Goal: Task Accomplishment & Management: Use online tool/utility

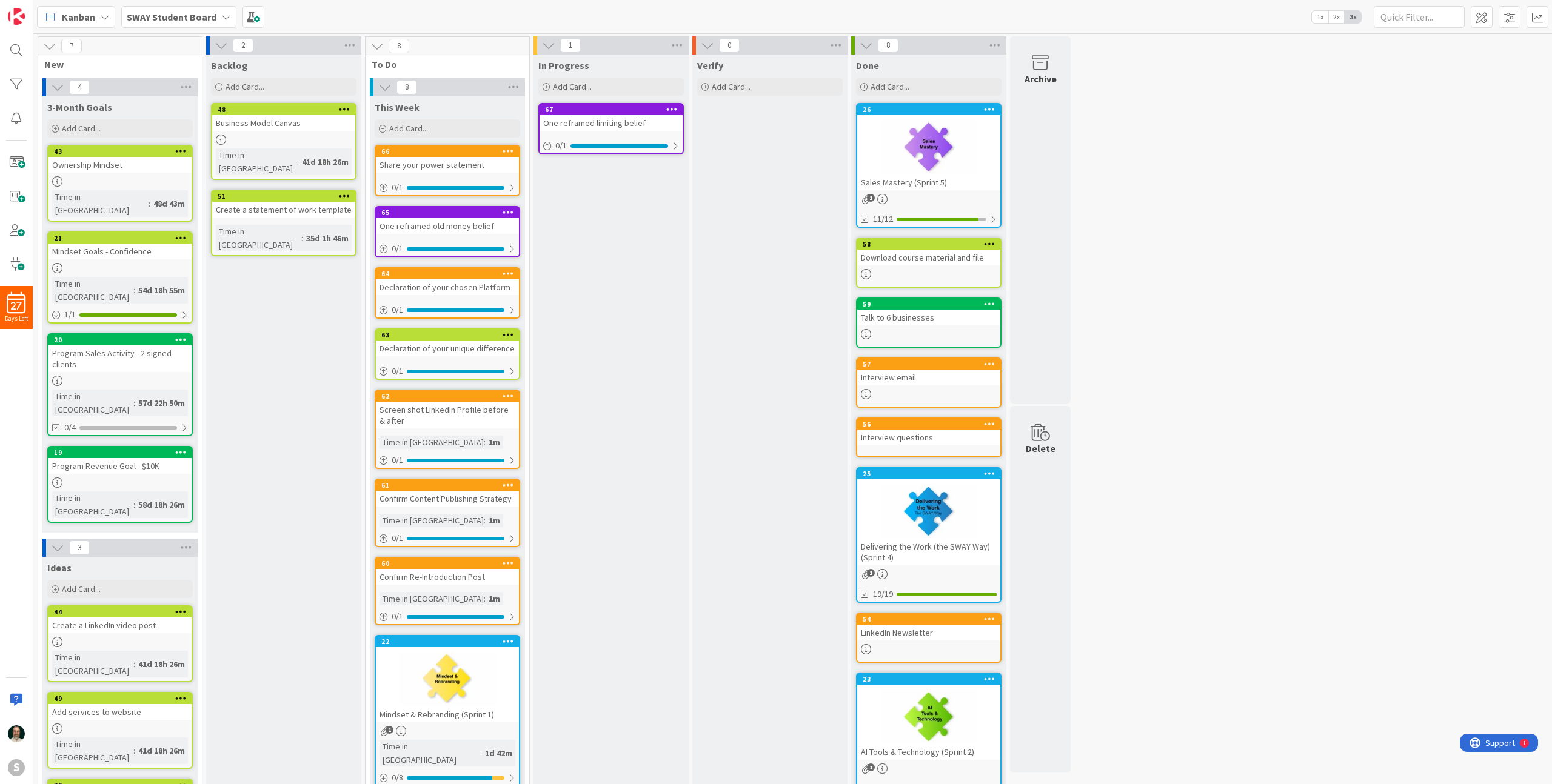
click at [598, 126] on div "One reframed limiting belief" at bounding box center [610, 122] width 143 height 16
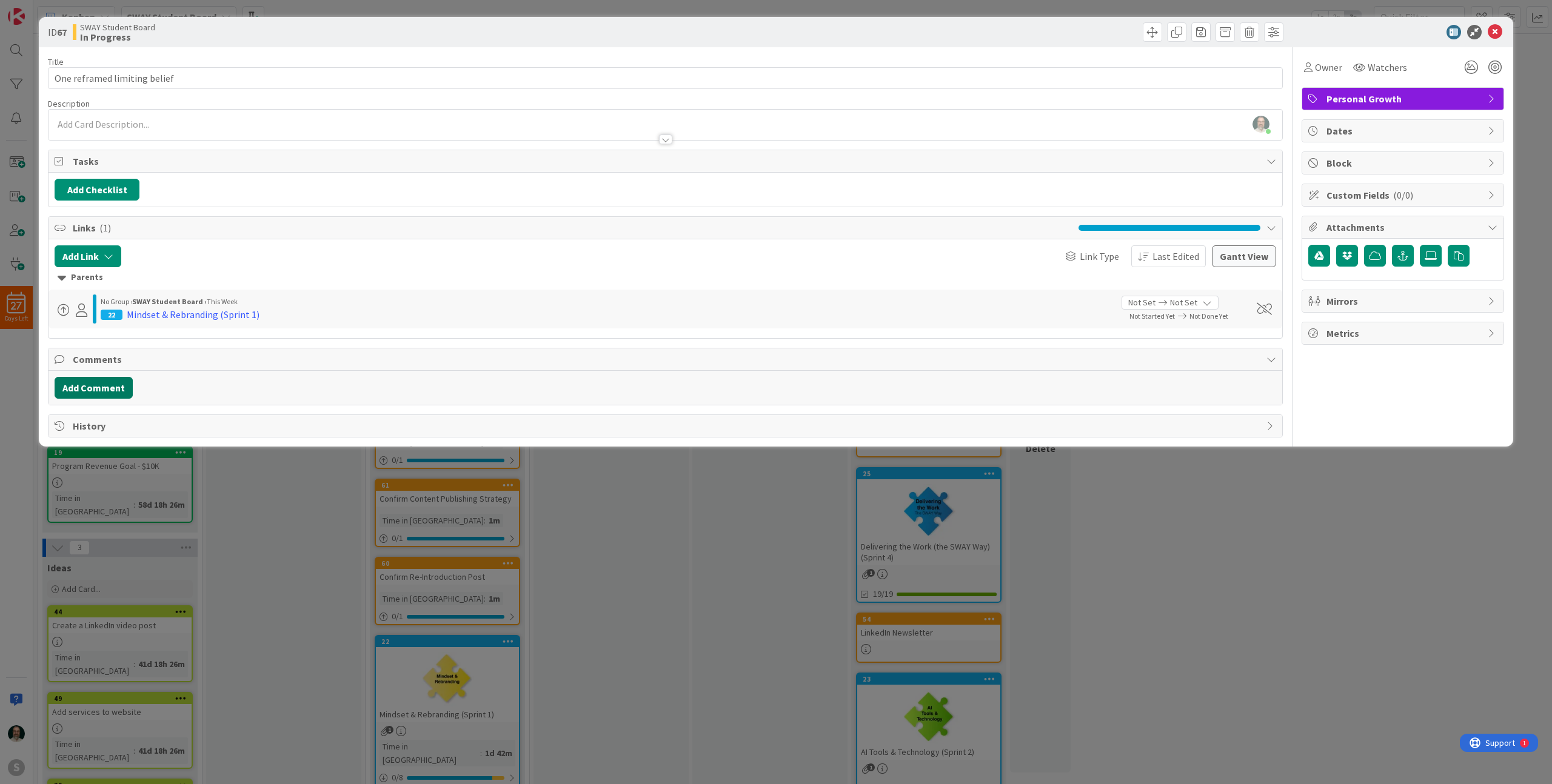
click at [114, 390] on button "Add Comment" at bounding box center [94, 388] width 78 height 22
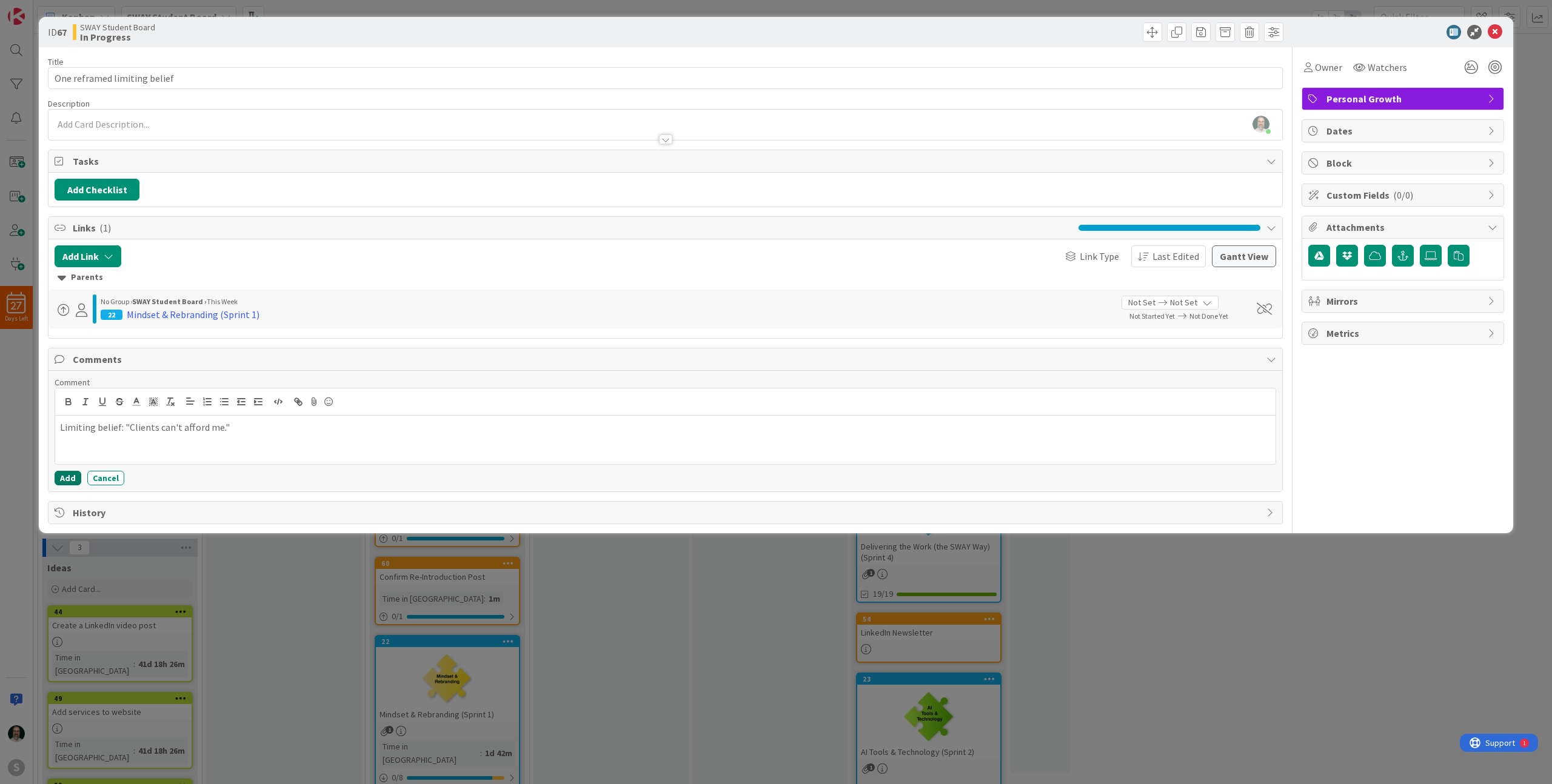
click at [66, 480] on button "Add" at bounding box center [68, 478] width 26 height 15
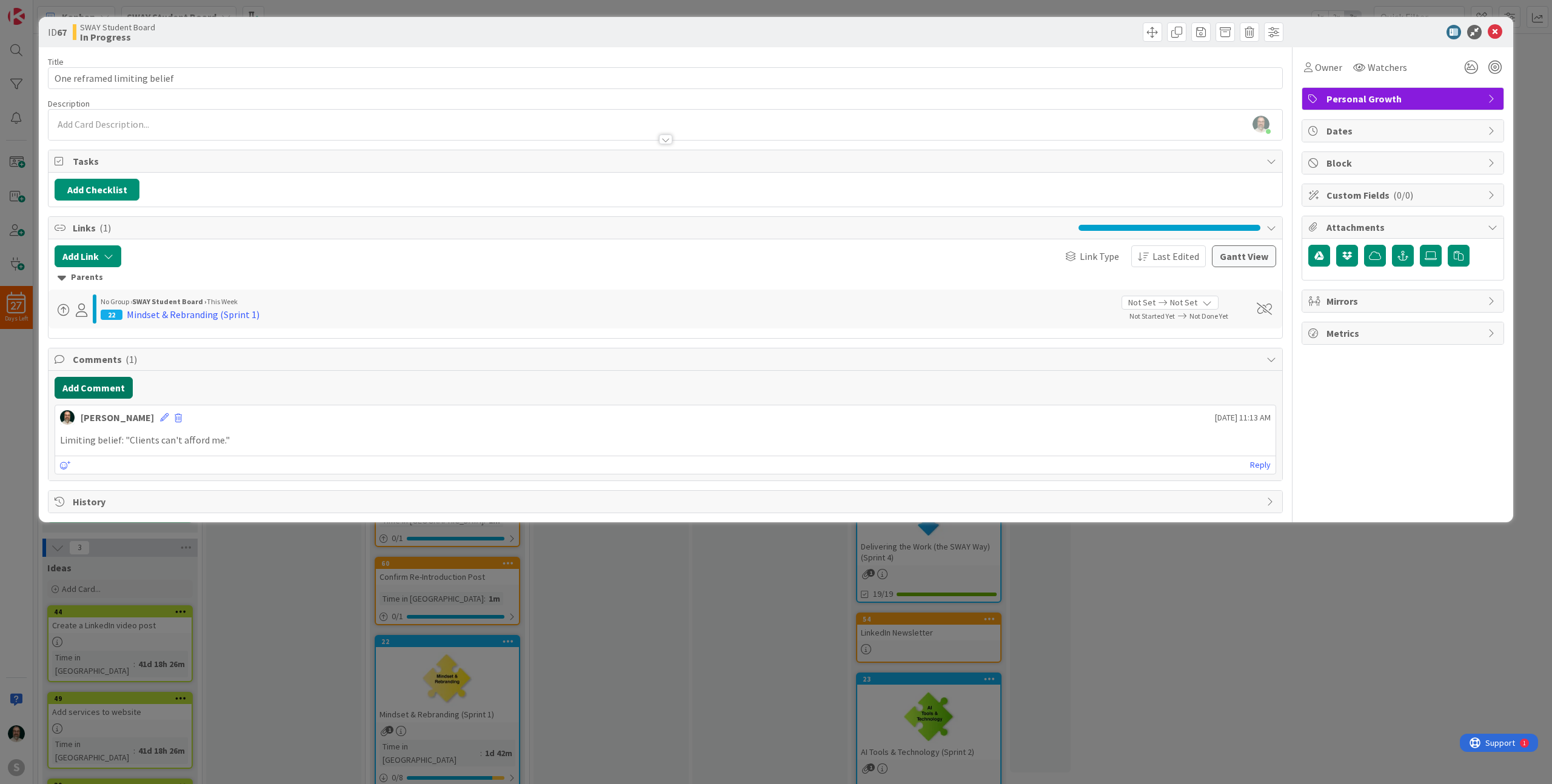
click at [108, 389] on button "Add Comment" at bounding box center [94, 388] width 78 height 22
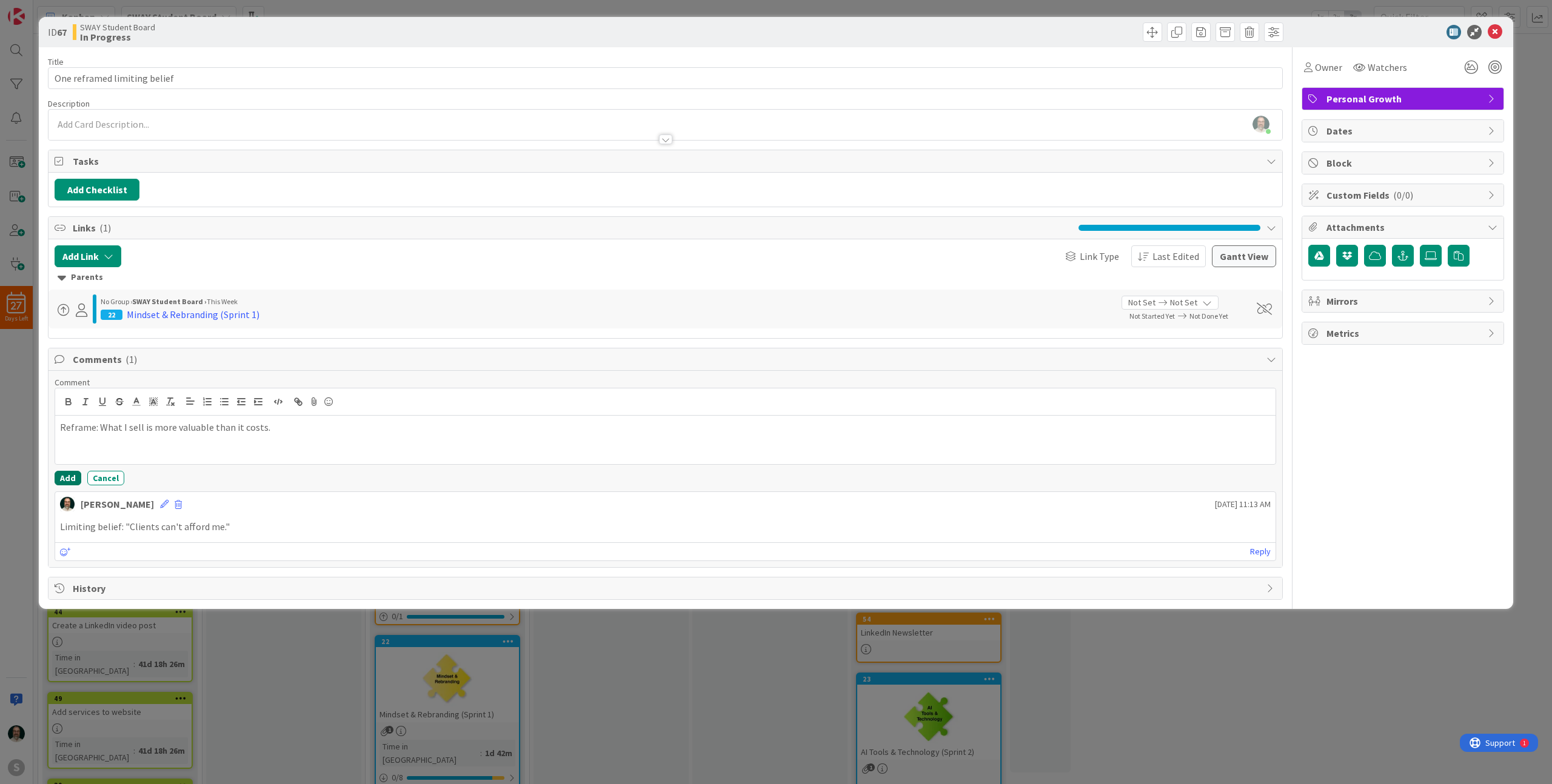
click at [68, 480] on button "Add" at bounding box center [68, 478] width 26 height 15
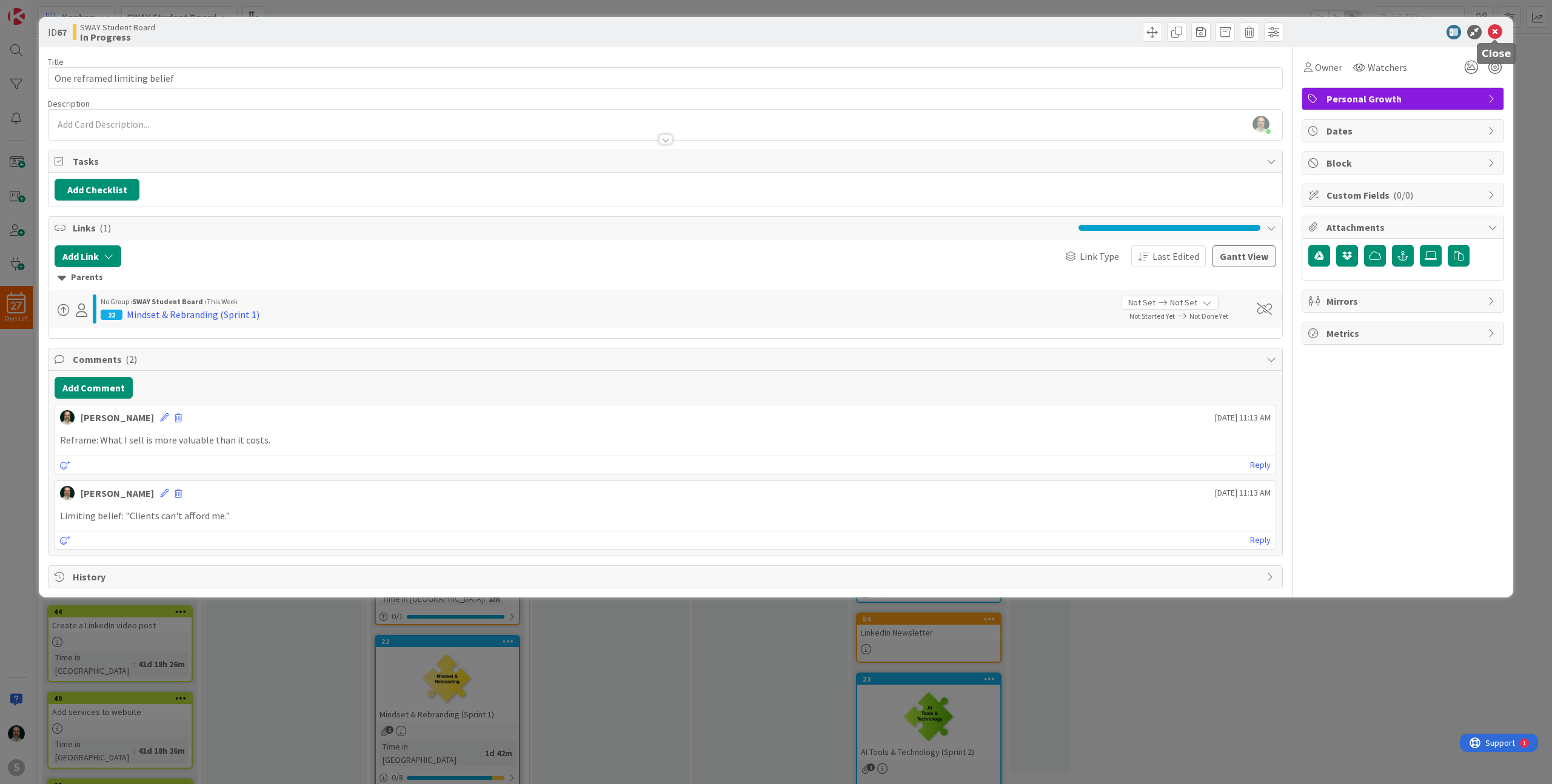
click at [1496, 33] on icon at bounding box center [1495, 32] width 15 height 15
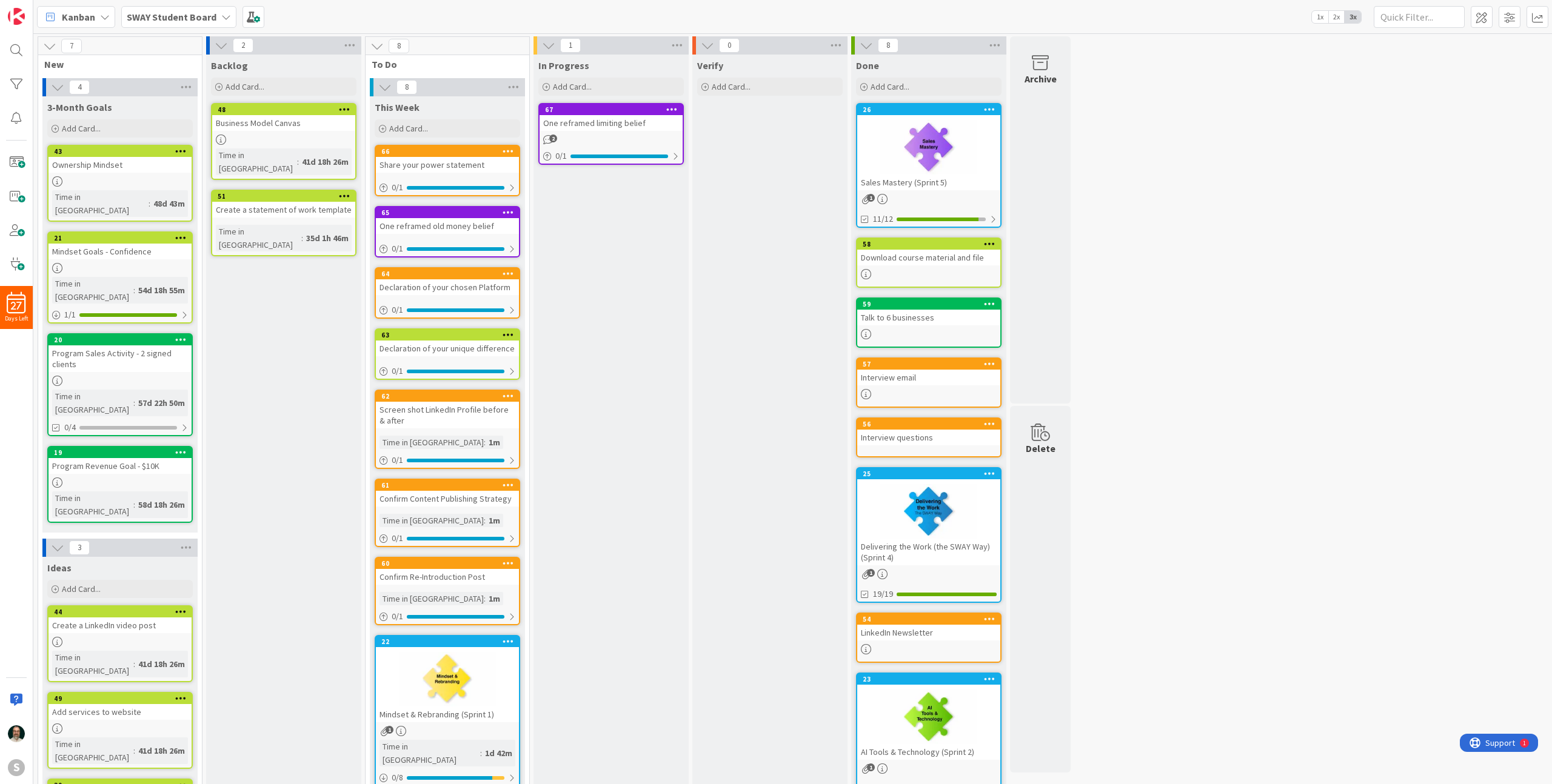
click at [672, 110] on icon at bounding box center [672, 109] width 12 height 9
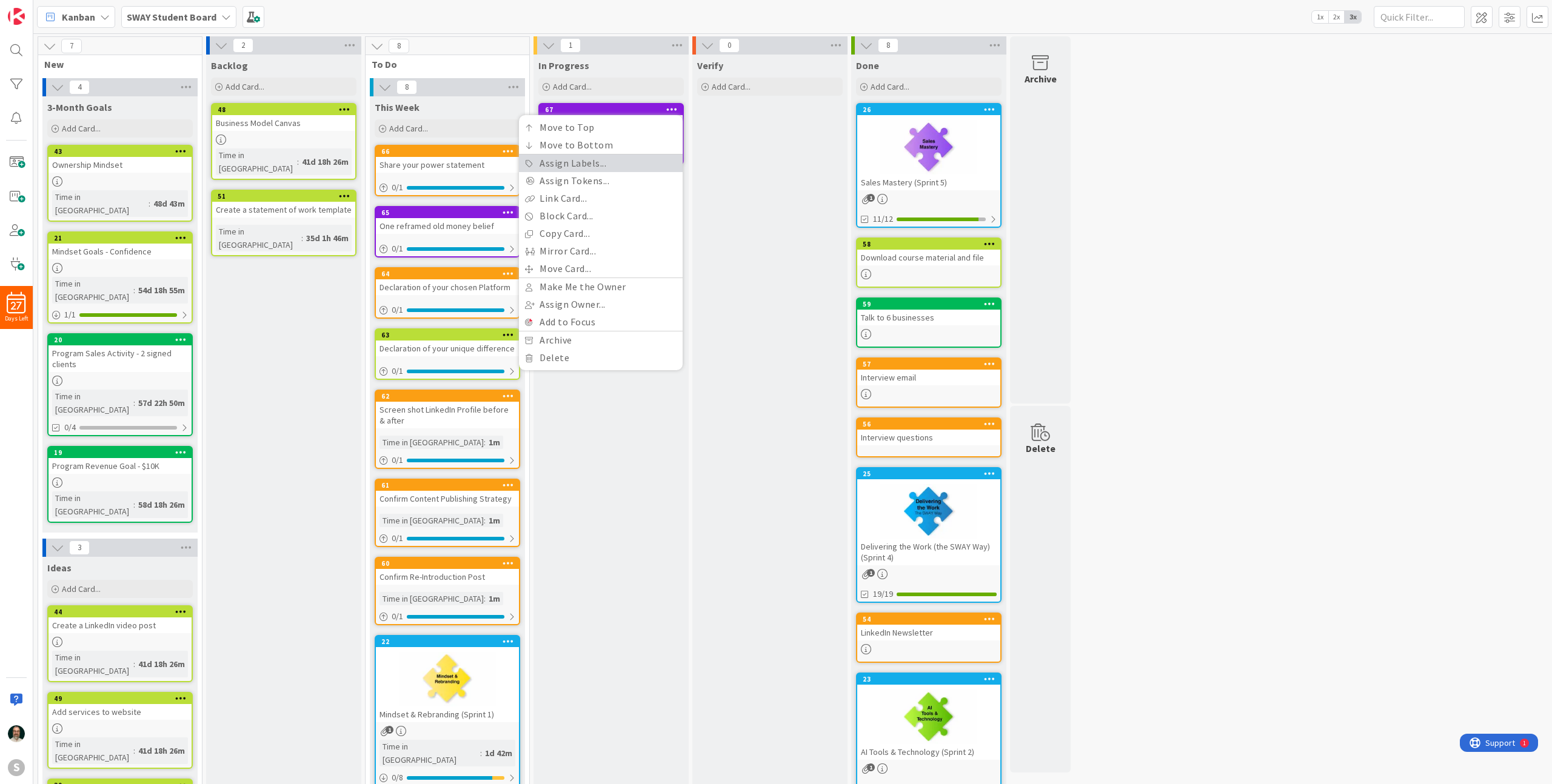
click at [587, 166] on link "Assign Labels..." at bounding box center [601, 163] width 164 height 18
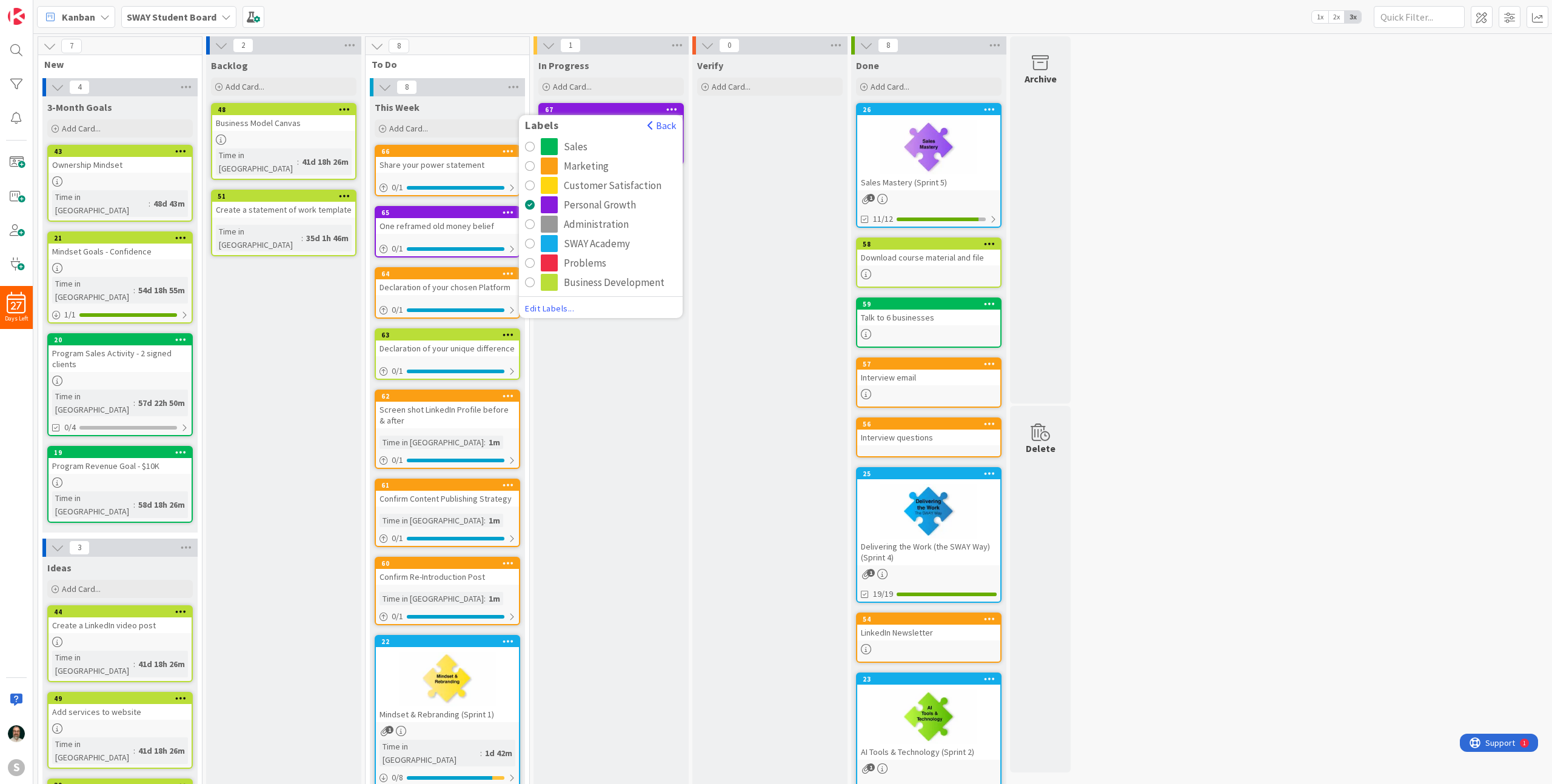
click at [563, 311] on span "Edit Labels..." at bounding box center [601, 308] width 152 height 12
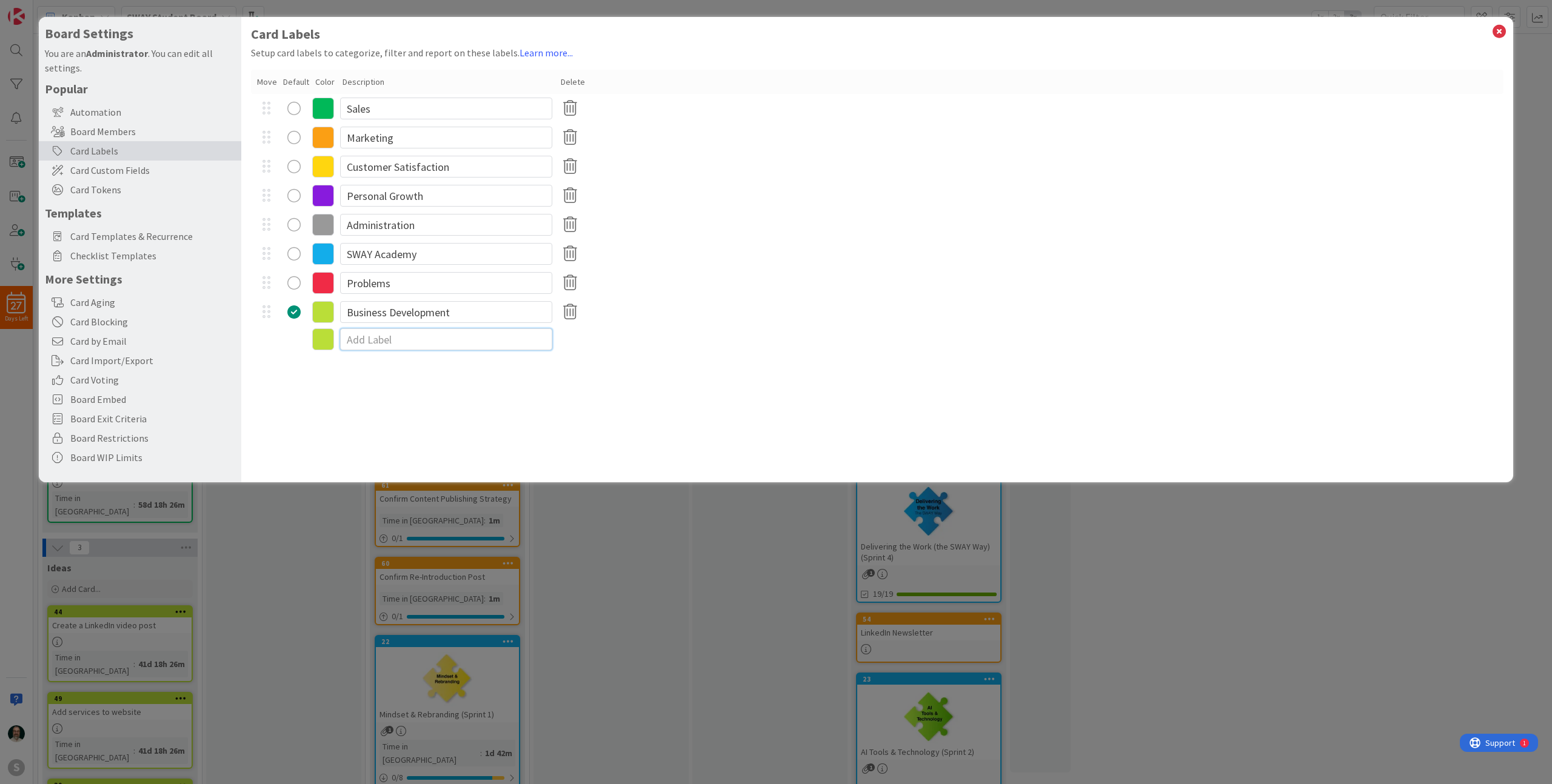
click at [401, 342] on input at bounding box center [447, 340] width 212 height 22
type input "Demo Checklist"
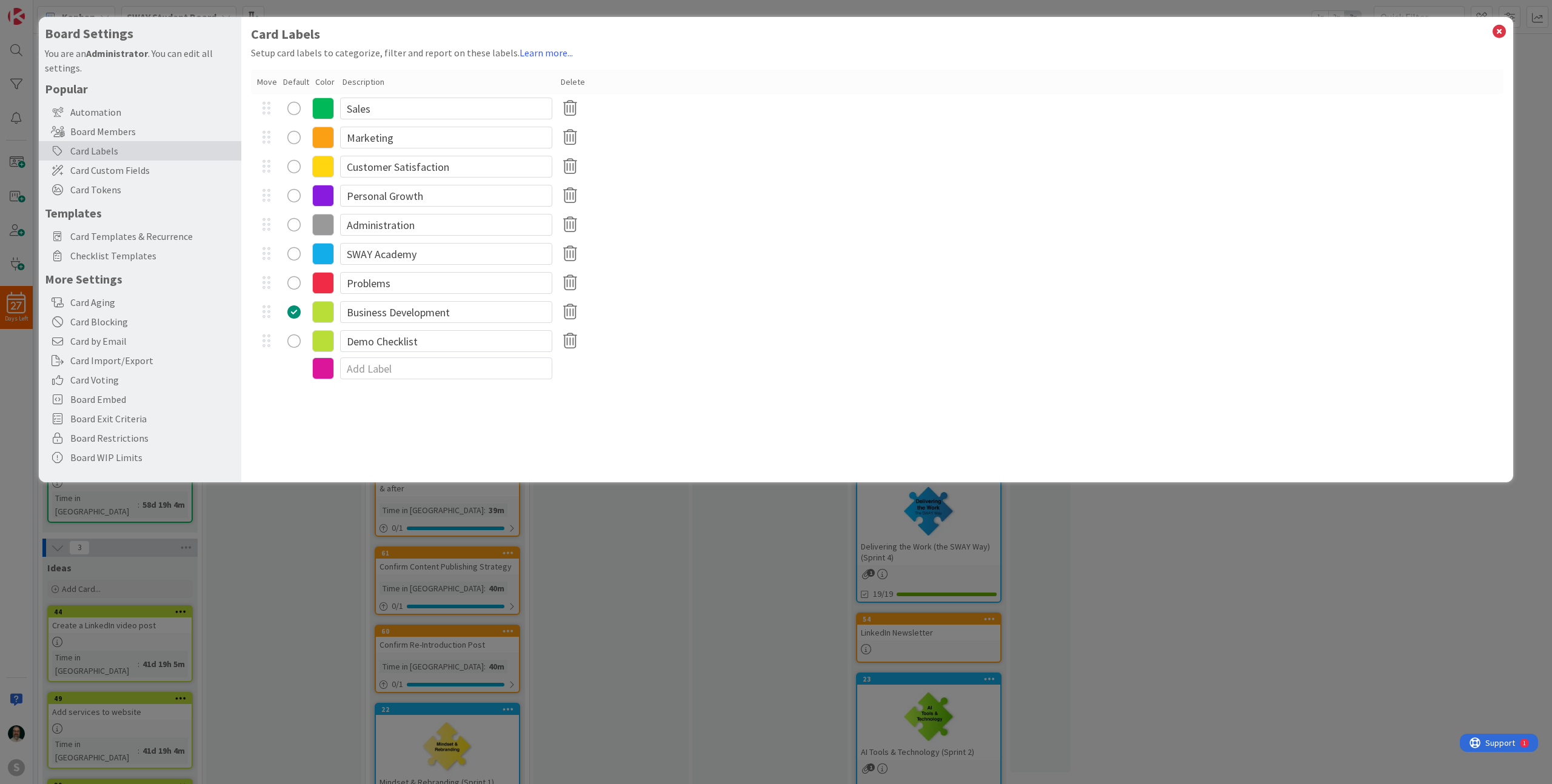
click at [323, 341] on icon at bounding box center [323, 341] width 22 height 22
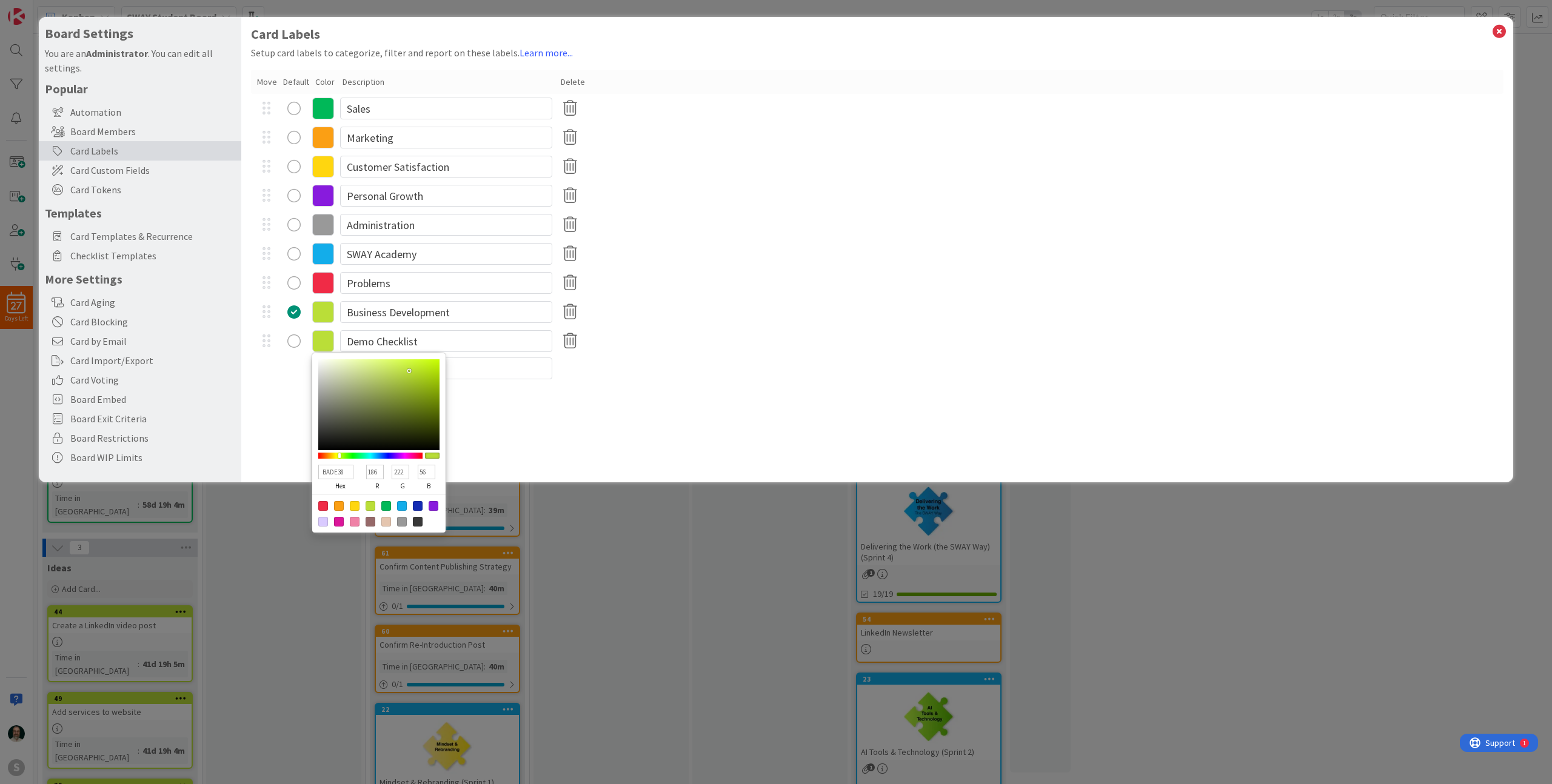
click at [418, 505] on div at bounding box center [417, 506] width 9 height 9
type input "142BB2"
type input "20"
type input "43"
type input "178"
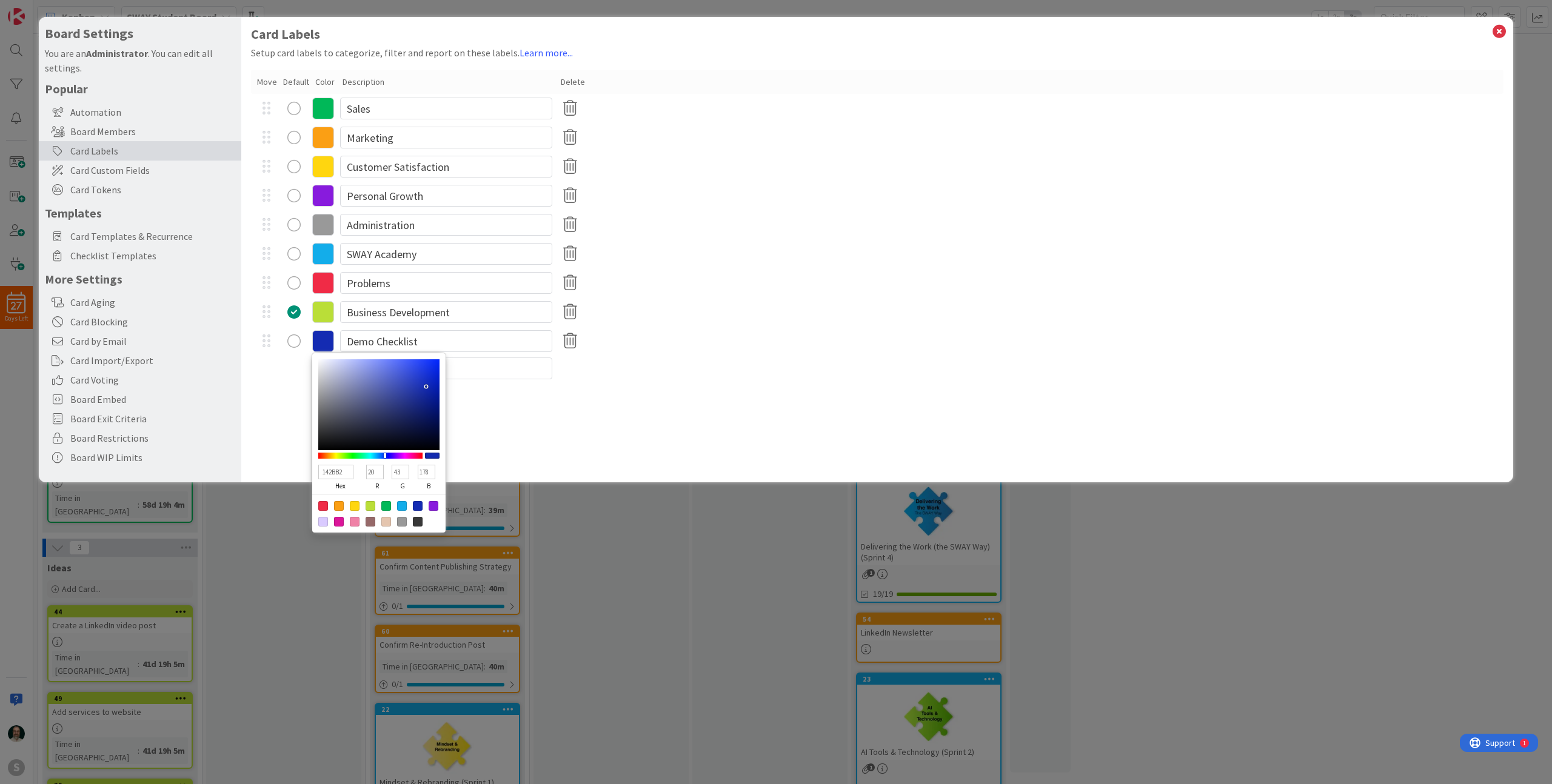
click at [563, 446] on div "Card Labels Setup card labels to categorize, filter and report on these labels.…" at bounding box center [877, 250] width 1272 height 465
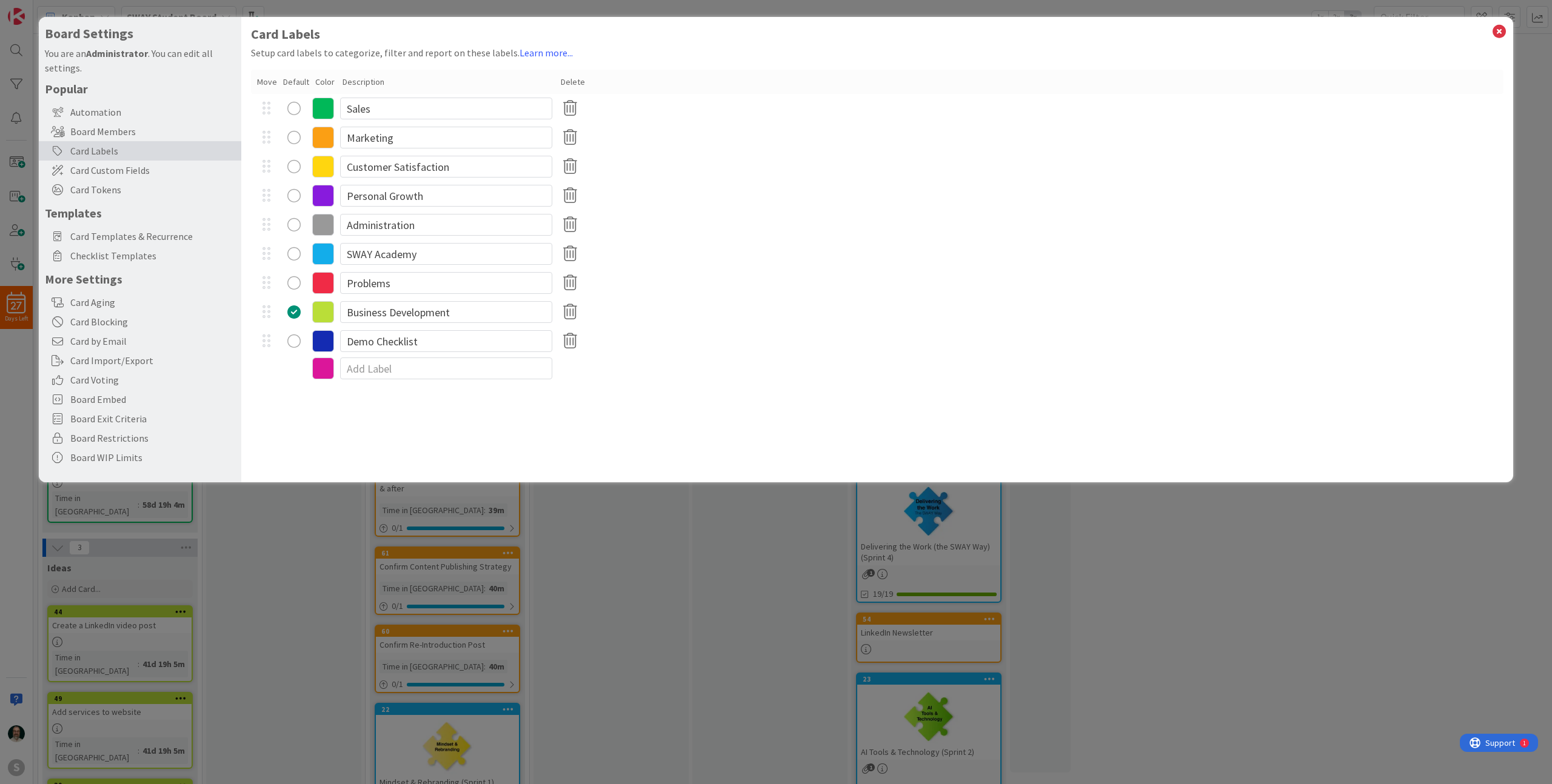
click at [293, 341] on div "radio" at bounding box center [294, 342] width 14 height 14
click at [294, 315] on div "radio" at bounding box center [294, 313] width 14 height 14
click at [1499, 30] on icon at bounding box center [1499, 31] width 16 height 17
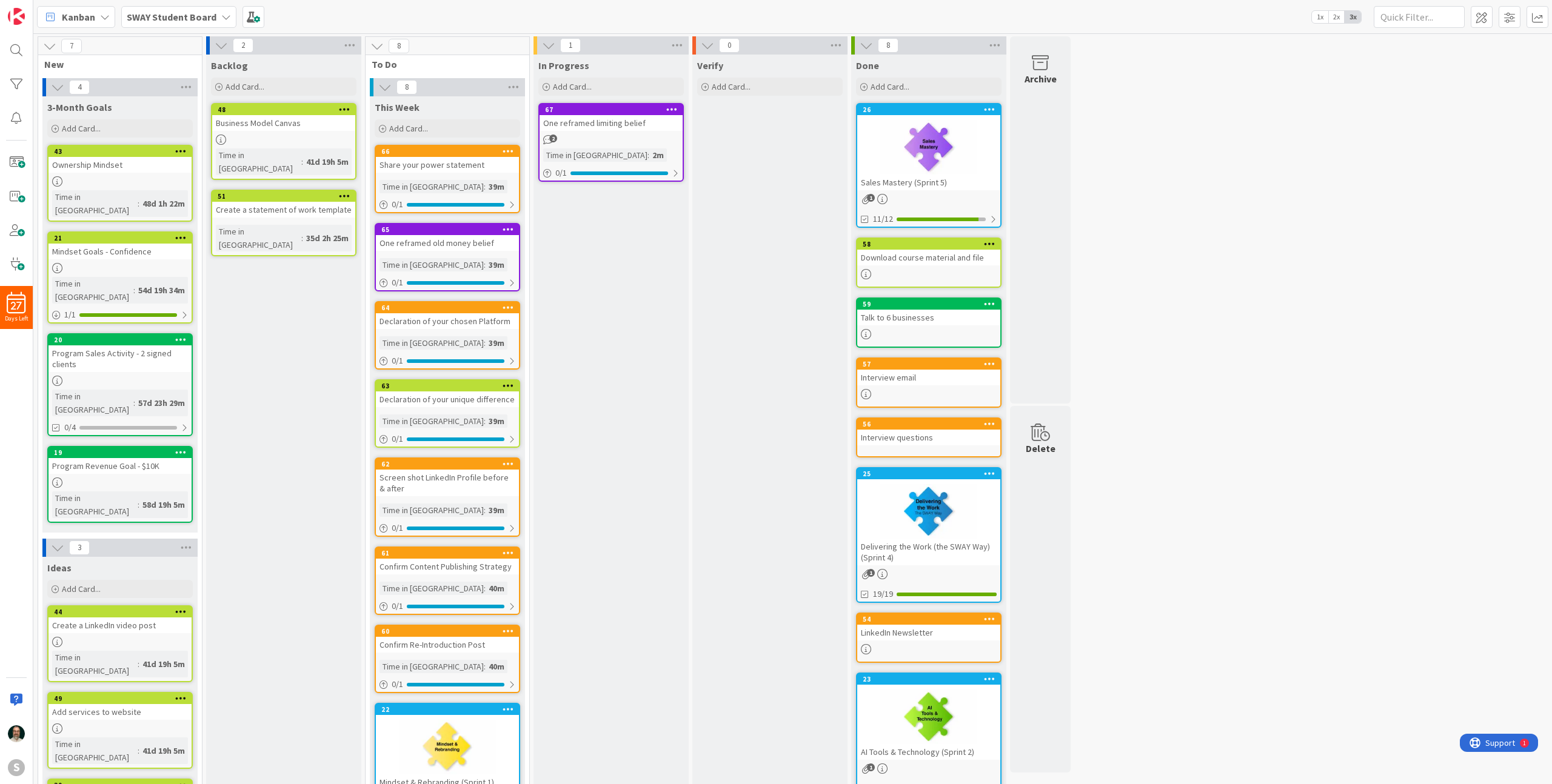
click at [674, 110] on icon at bounding box center [672, 109] width 12 height 9
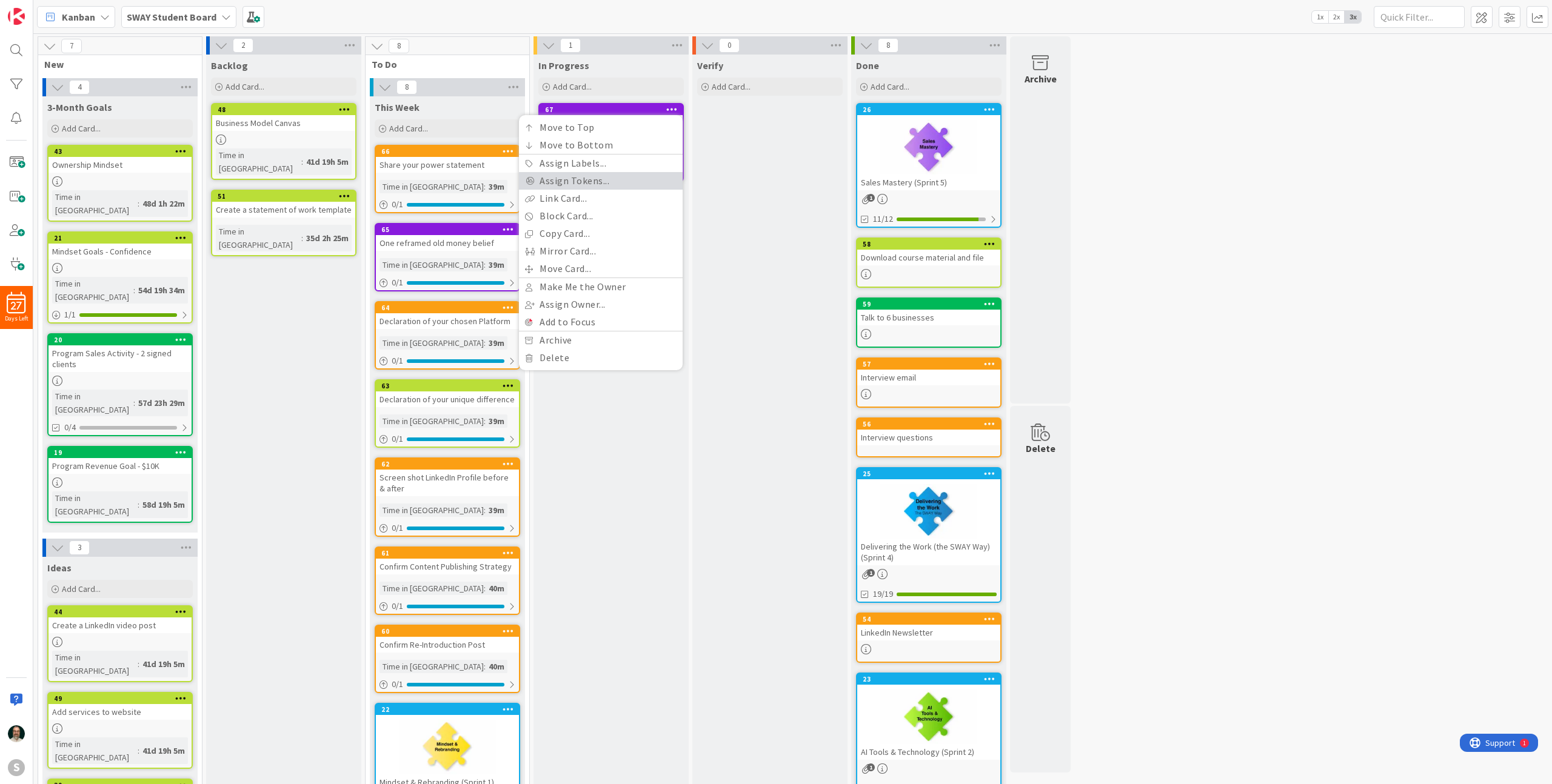
click at [587, 183] on link "Assign Tokens..." at bounding box center [601, 181] width 164 height 18
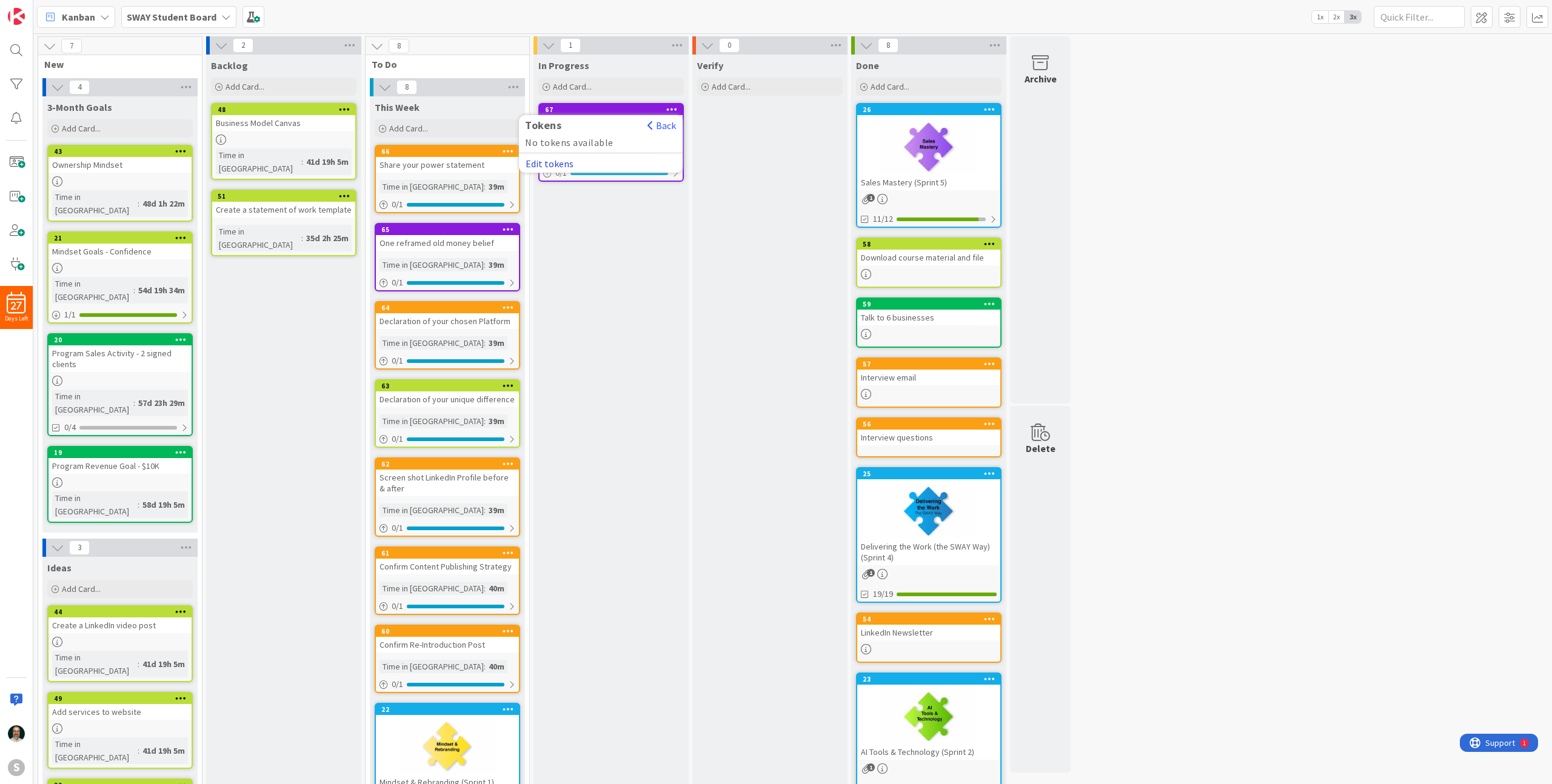
click at [557, 163] on button "Edit tokens" at bounding box center [549, 164] width 49 height 11
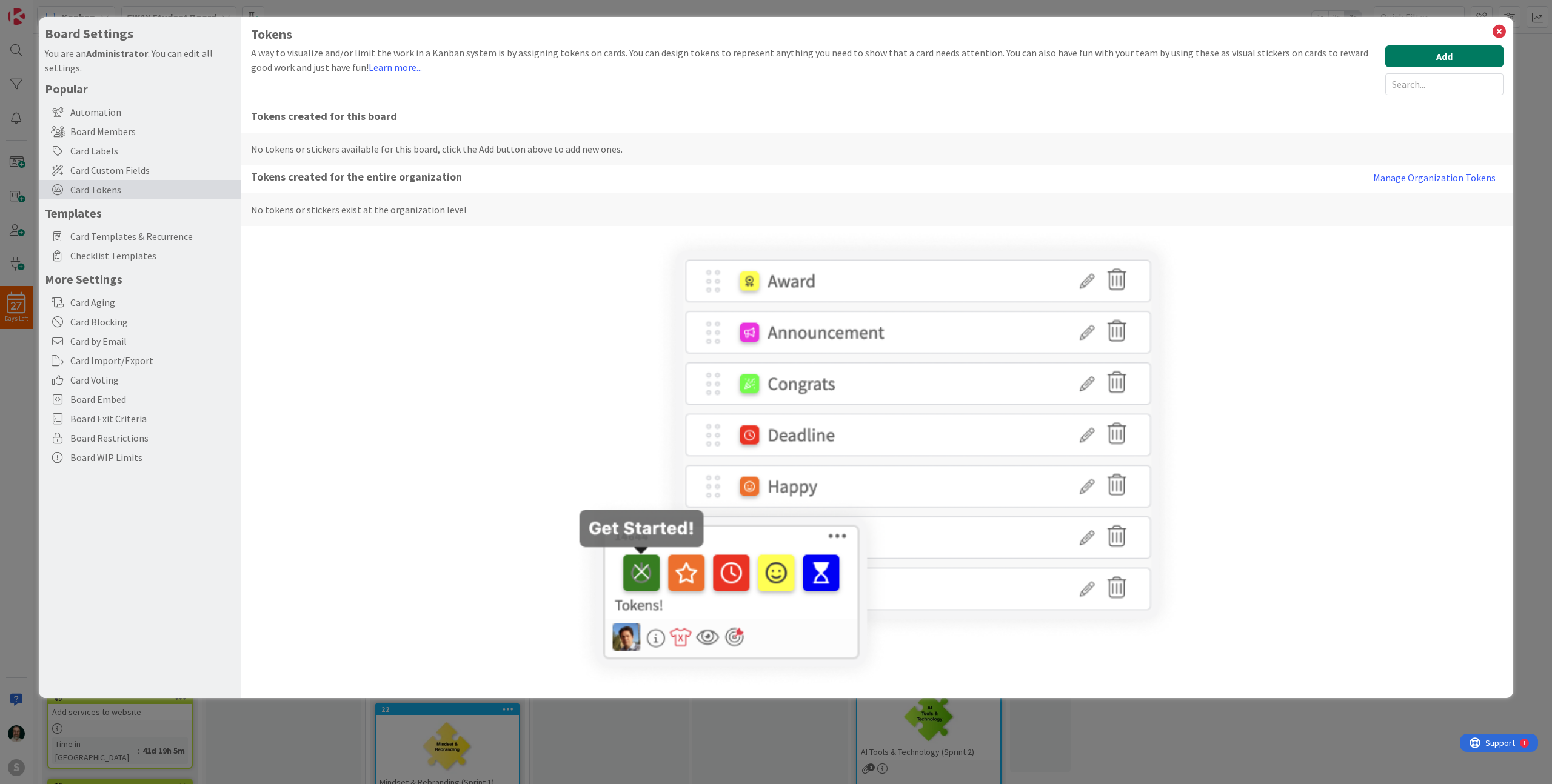
click at [1452, 58] on button "Add" at bounding box center [1444, 56] width 118 height 22
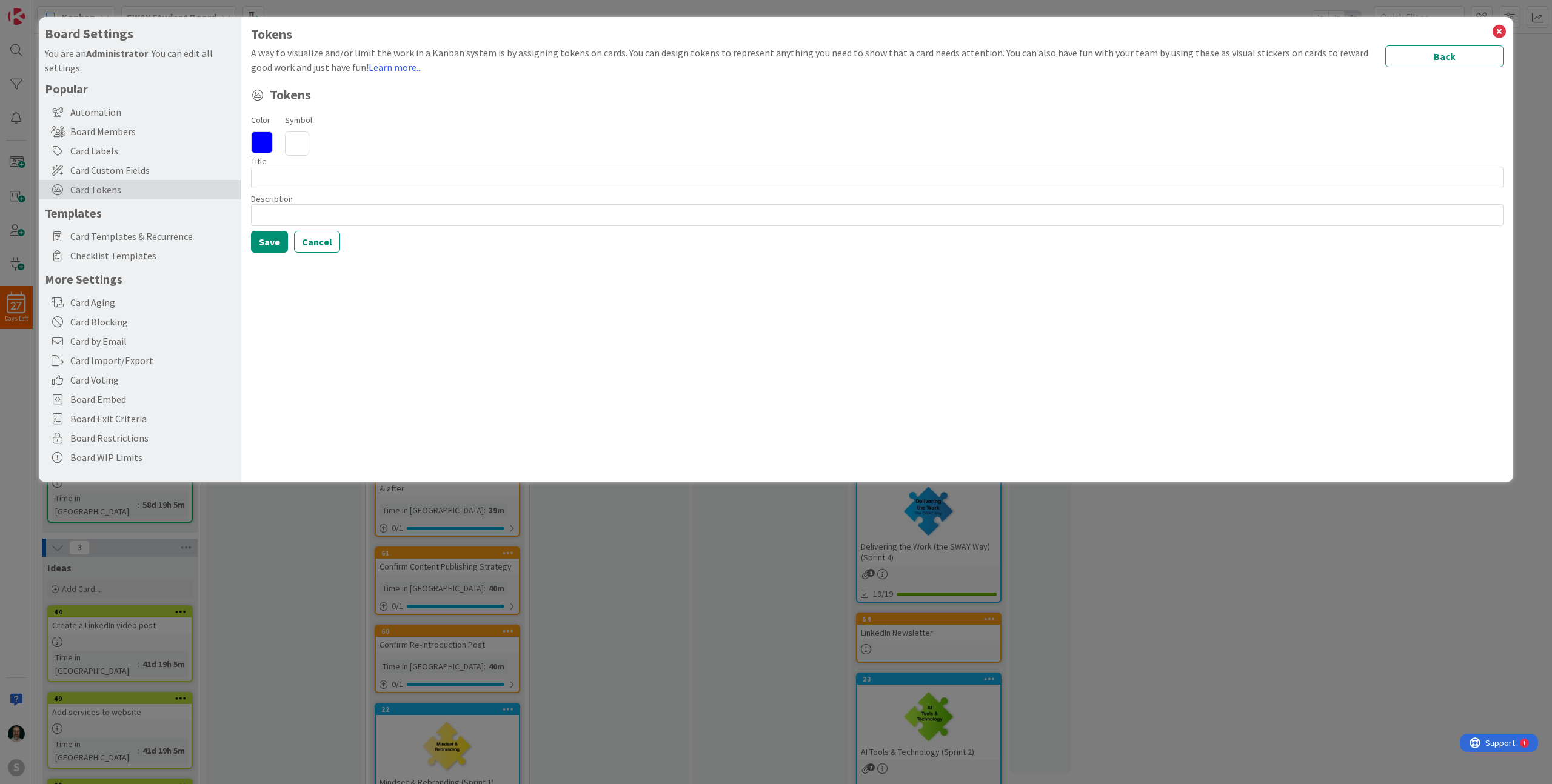
click at [302, 143] on icon at bounding box center [297, 143] width 24 height 24
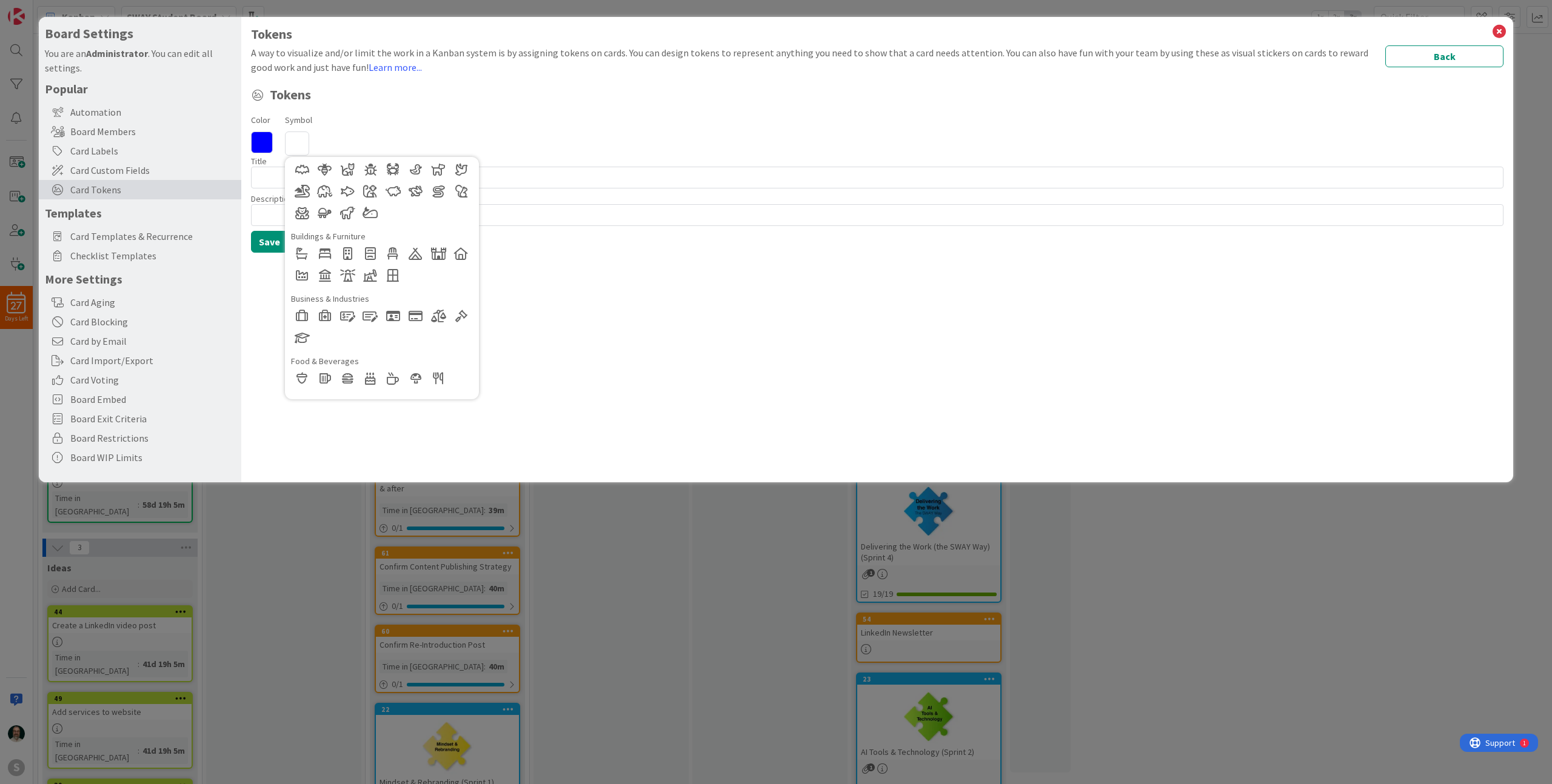
scroll to position [51, 0]
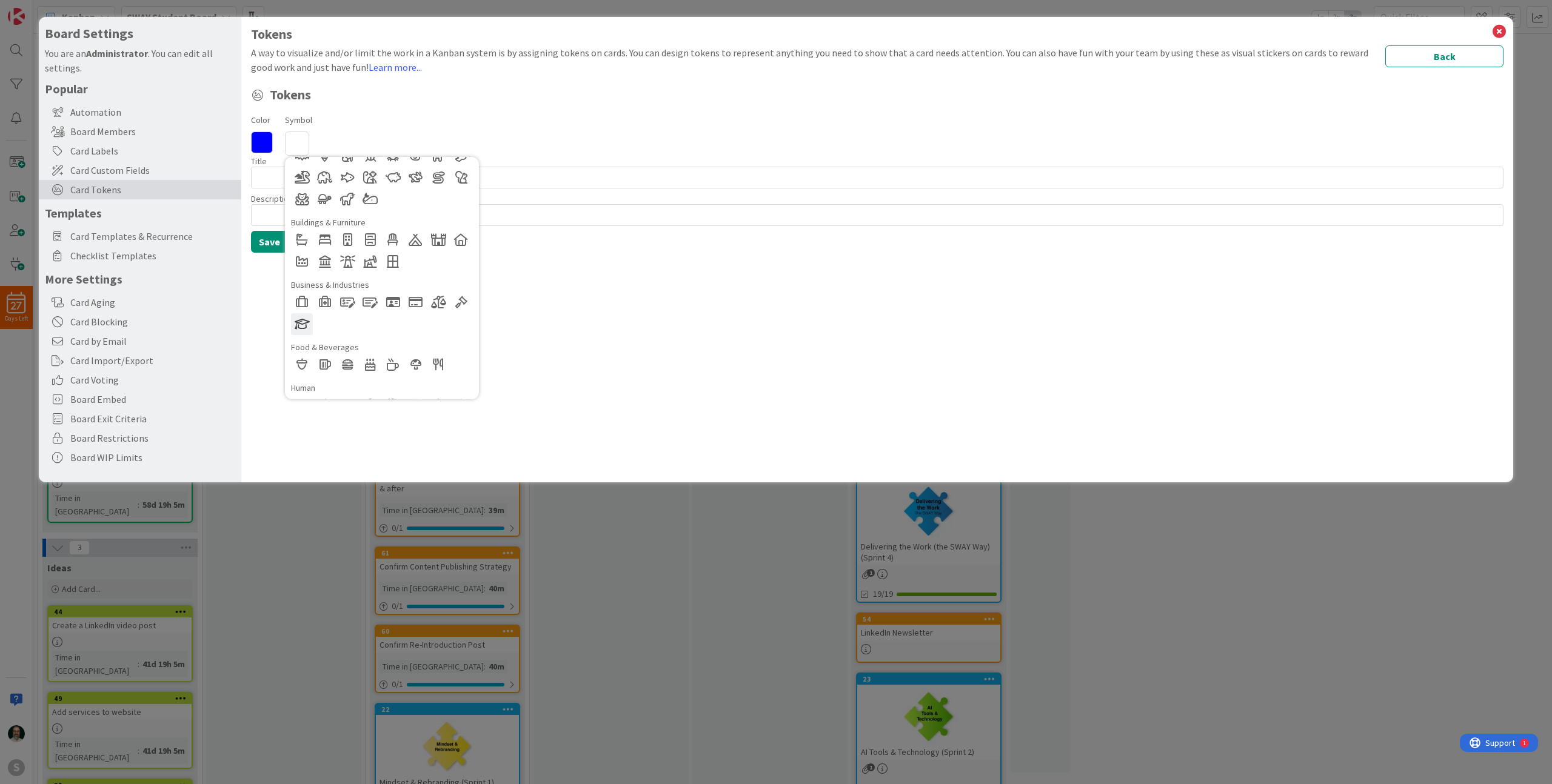
click at [304, 321] on div at bounding box center [302, 324] width 22 height 22
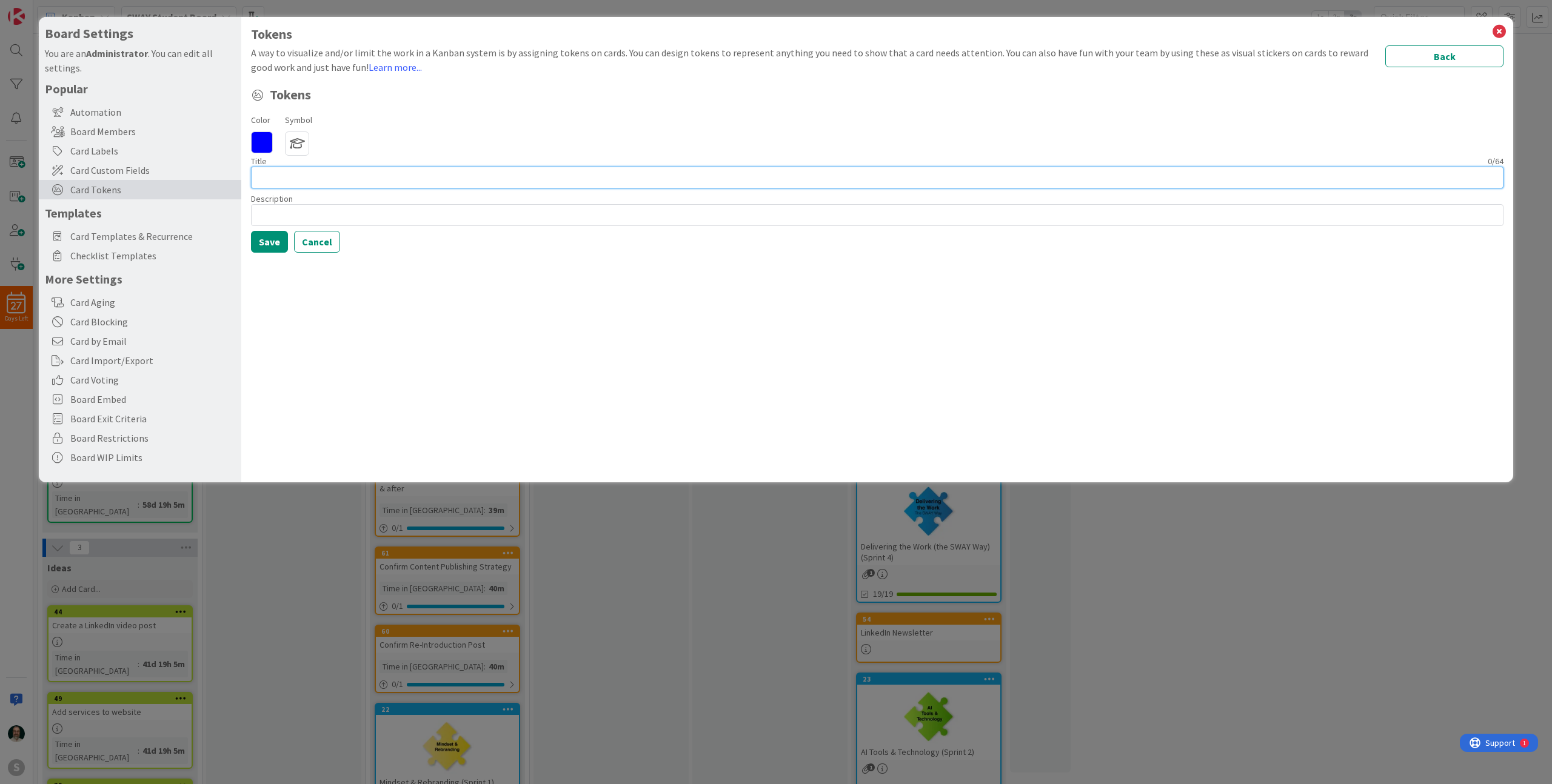
click at [341, 180] on input at bounding box center [877, 177] width 1252 height 22
type input "Demo checklist"
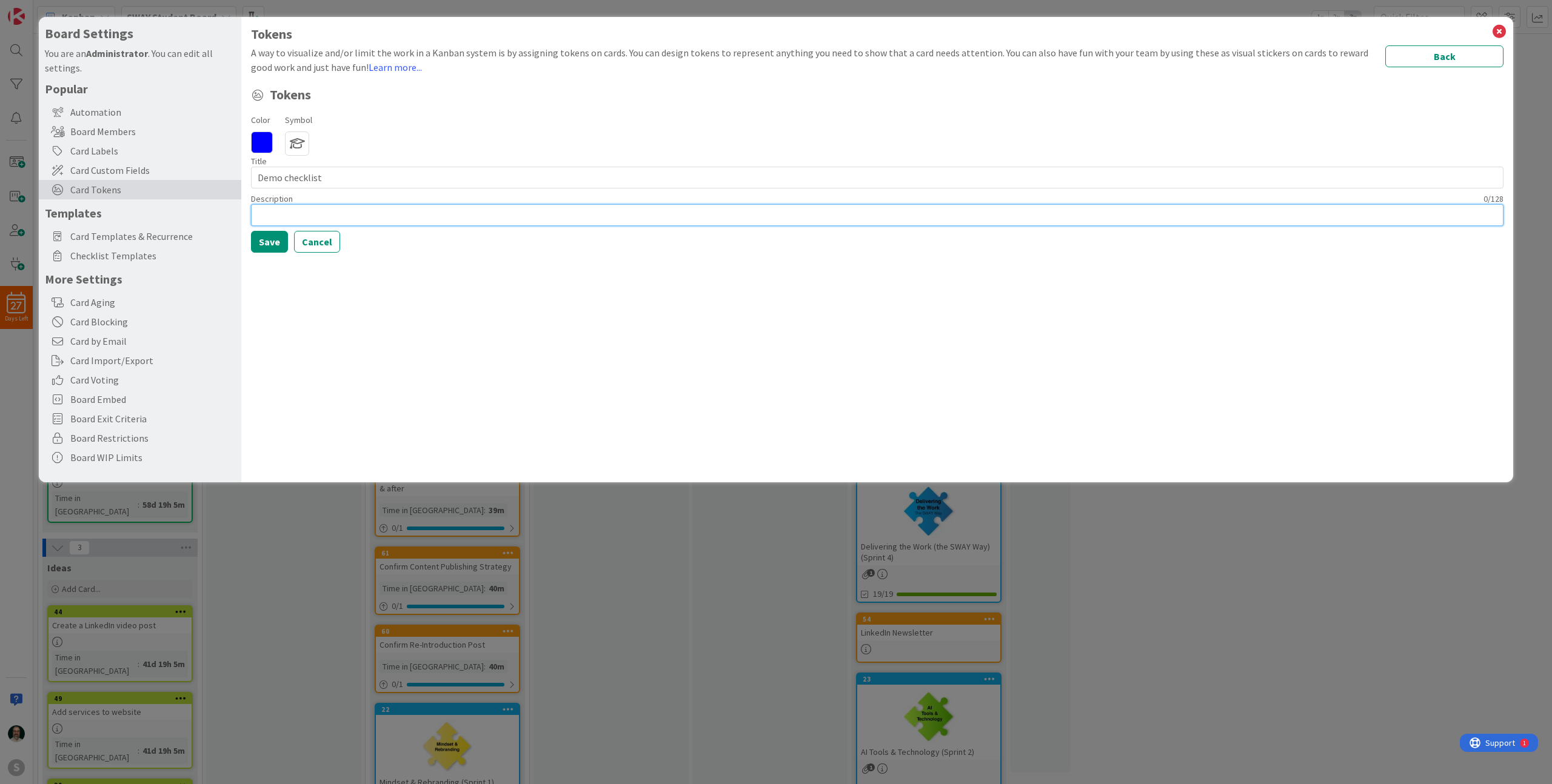
click at [334, 216] on input at bounding box center [877, 215] width 1252 height 22
type input "This card contains evidence of completion of a demo item"
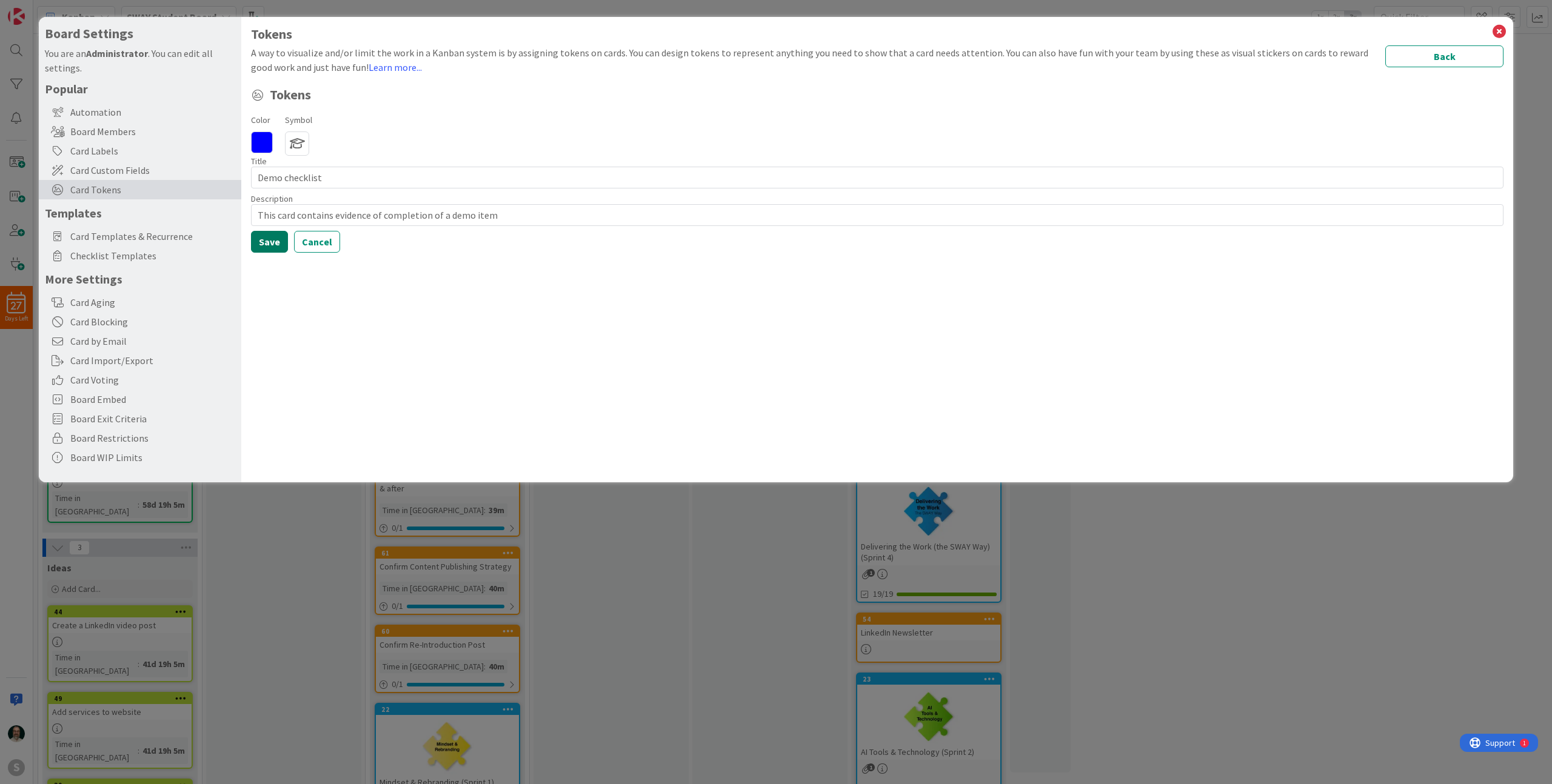
click at [271, 238] on button "Save" at bounding box center [269, 241] width 37 height 22
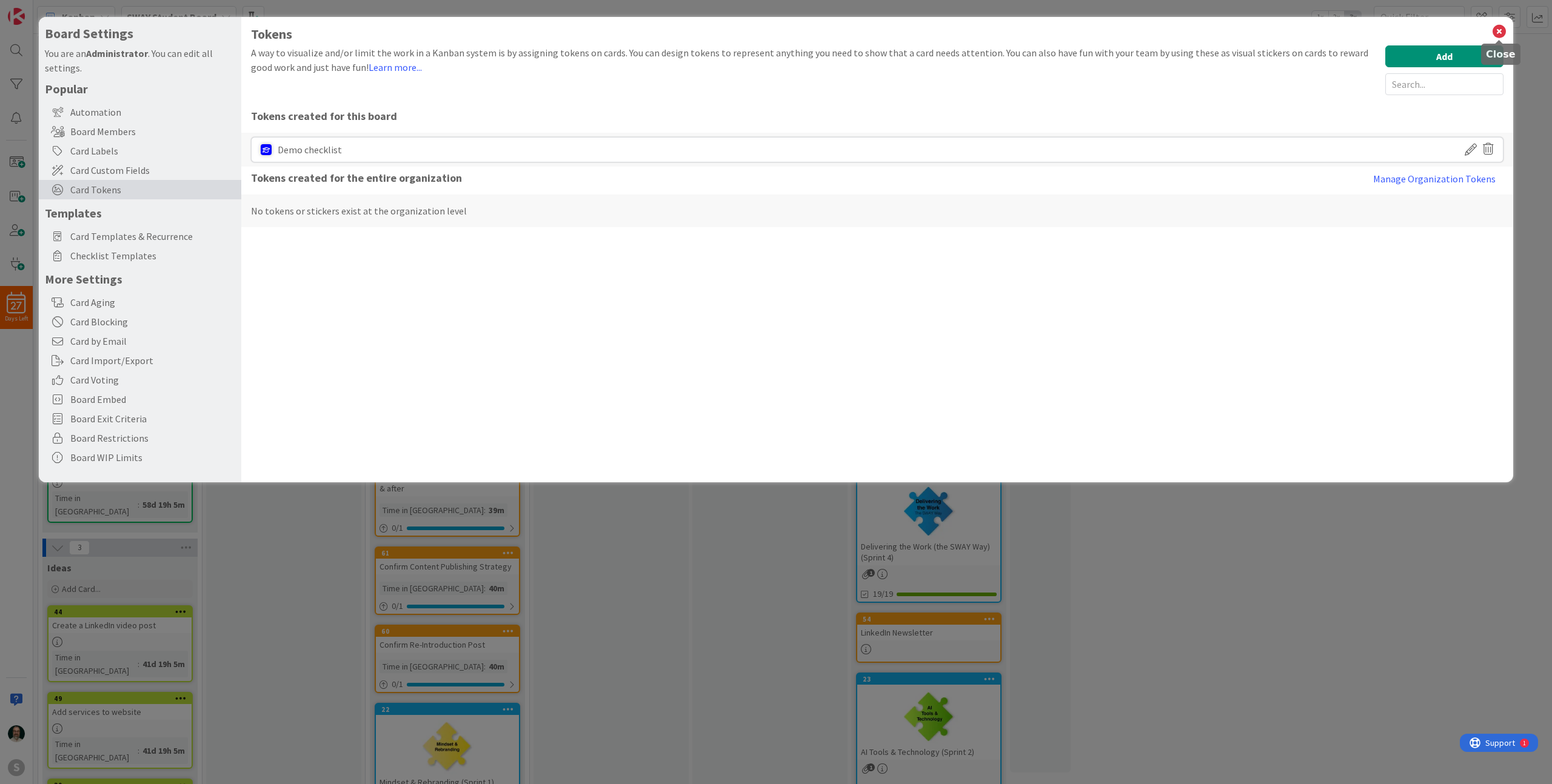
click at [1500, 32] on icon at bounding box center [1499, 31] width 16 height 17
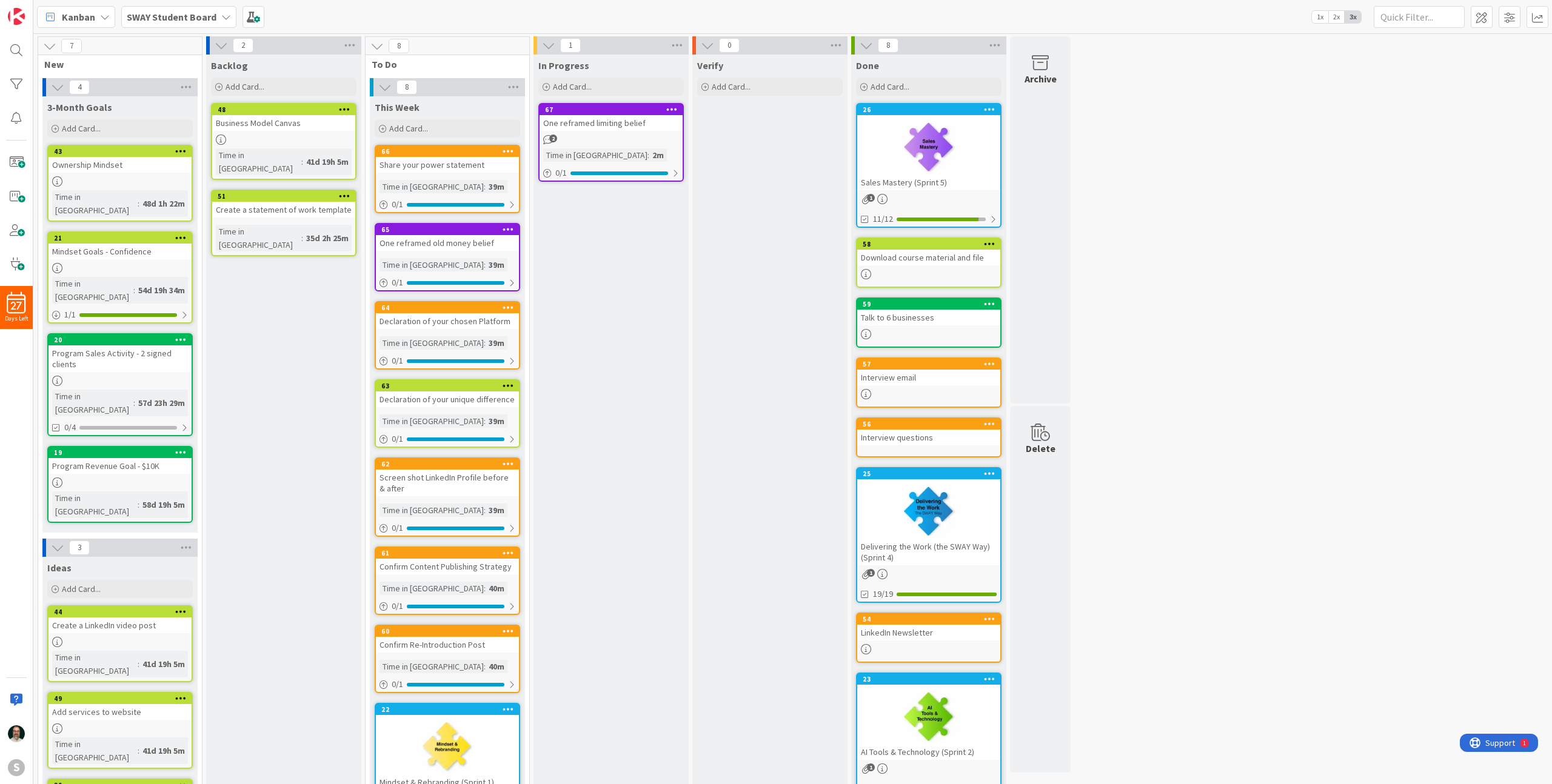
click at [672, 111] on icon at bounding box center [672, 109] width 12 height 9
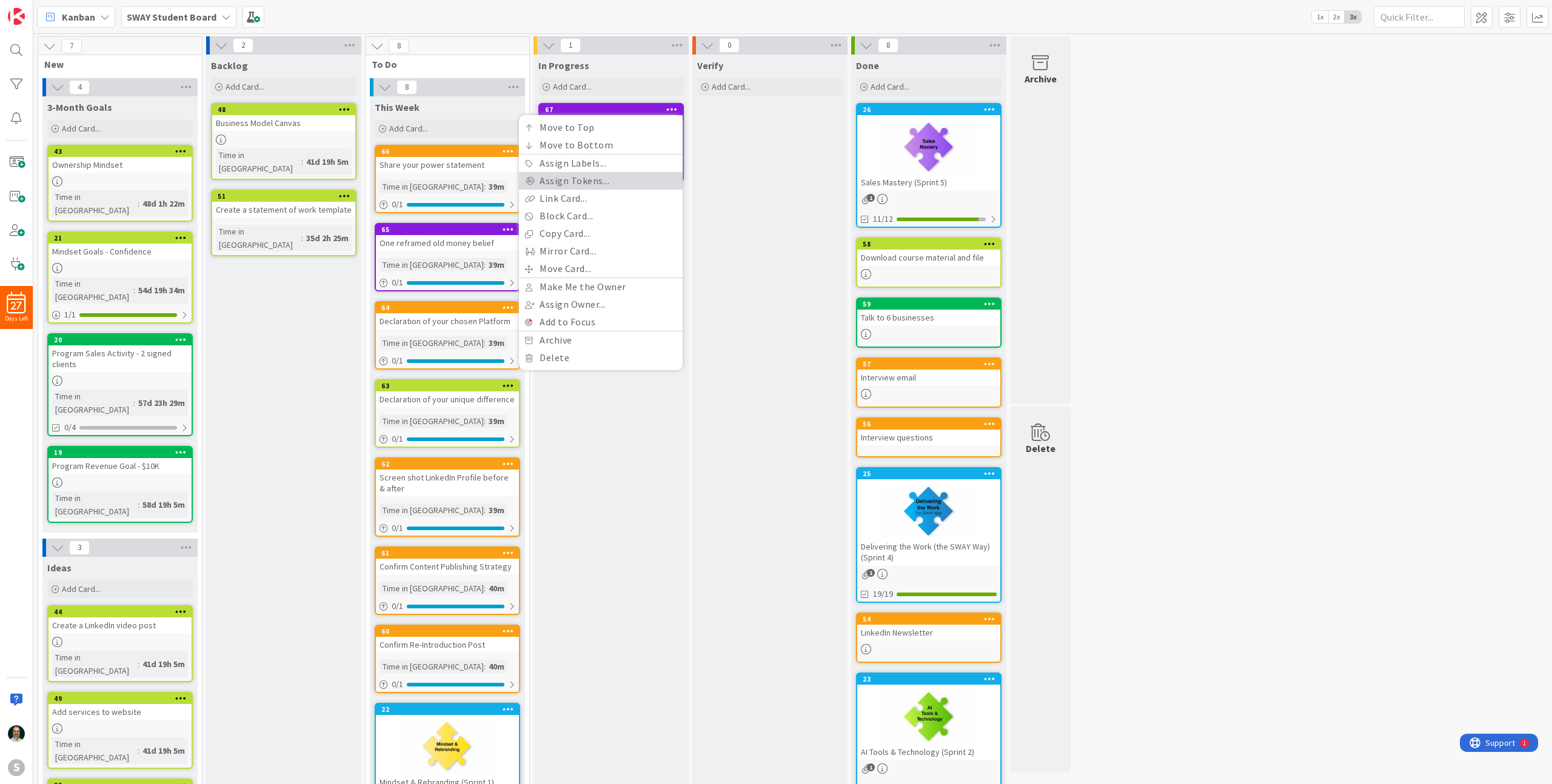
click at [596, 184] on link "Assign Tokens..." at bounding box center [601, 181] width 164 height 18
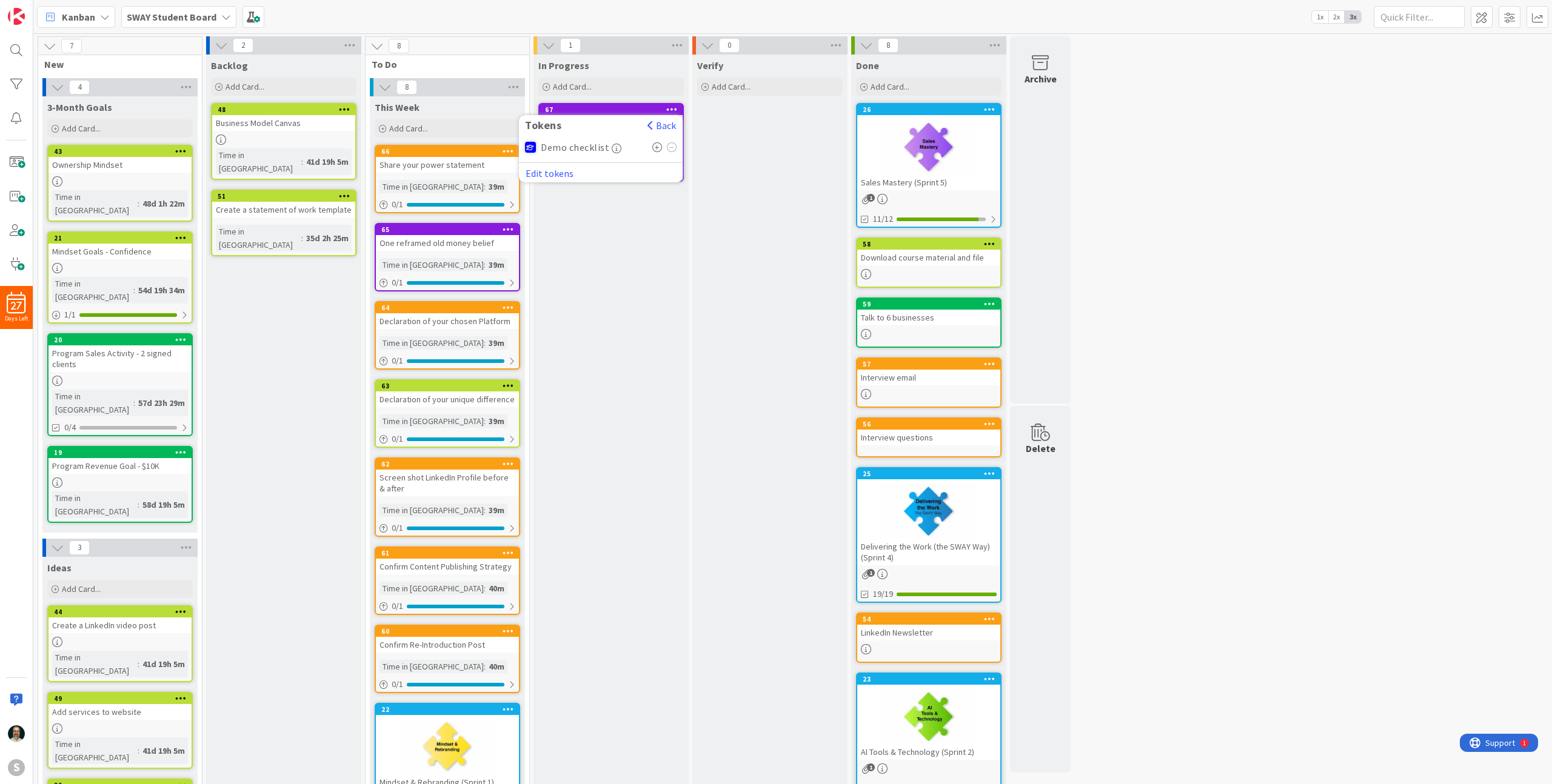
click at [570, 146] on span "Demo checklist" at bounding box center [574, 147] width 68 height 11
click at [534, 149] on div at bounding box center [530, 147] width 11 height 11
click at [656, 146] on icon at bounding box center [657, 147] width 10 height 9
click at [635, 260] on div "In Progress Add Card... 67 Tokens Back Demo checklist ( 1 ) Edit tokens One ref…" at bounding box center [611, 564] width 155 height 1019
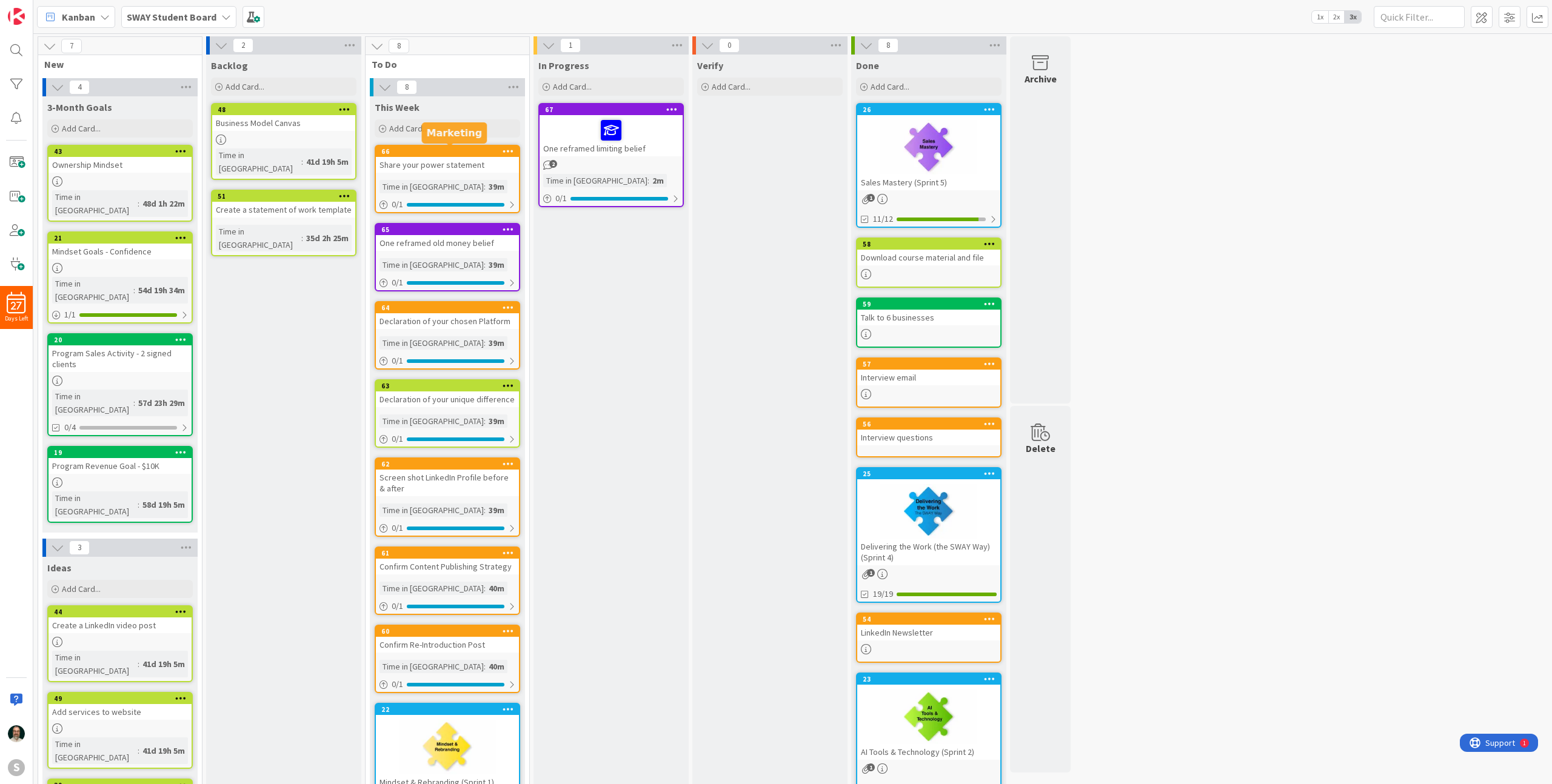
click at [489, 154] on div "66" at bounding box center [450, 152] width 137 height 9
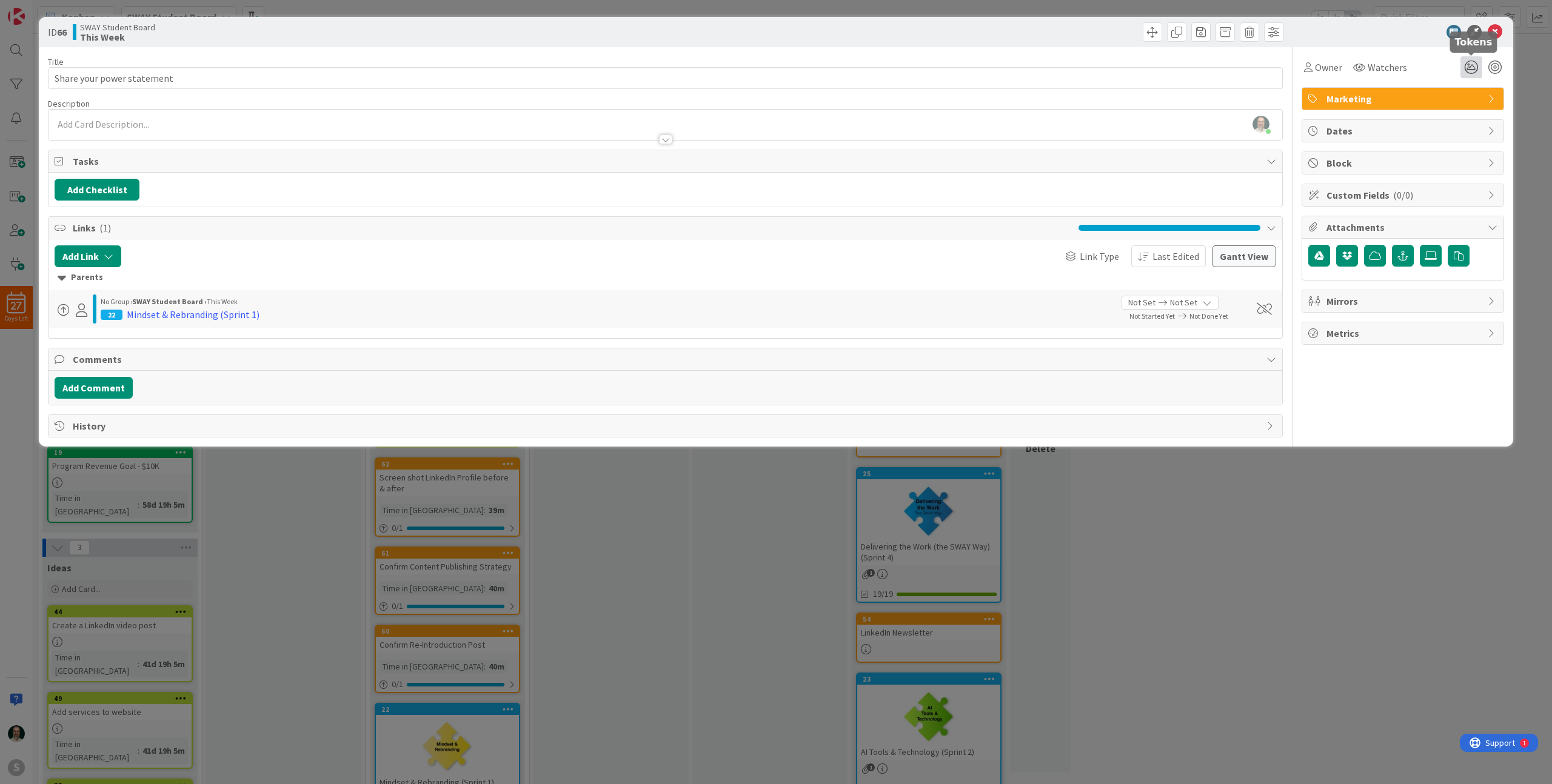
click at [1475, 64] on icon at bounding box center [1471, 67] width 22 height 22
click at [1458, 113] on icon at bounding box center [1457, 112] width 9 height 9
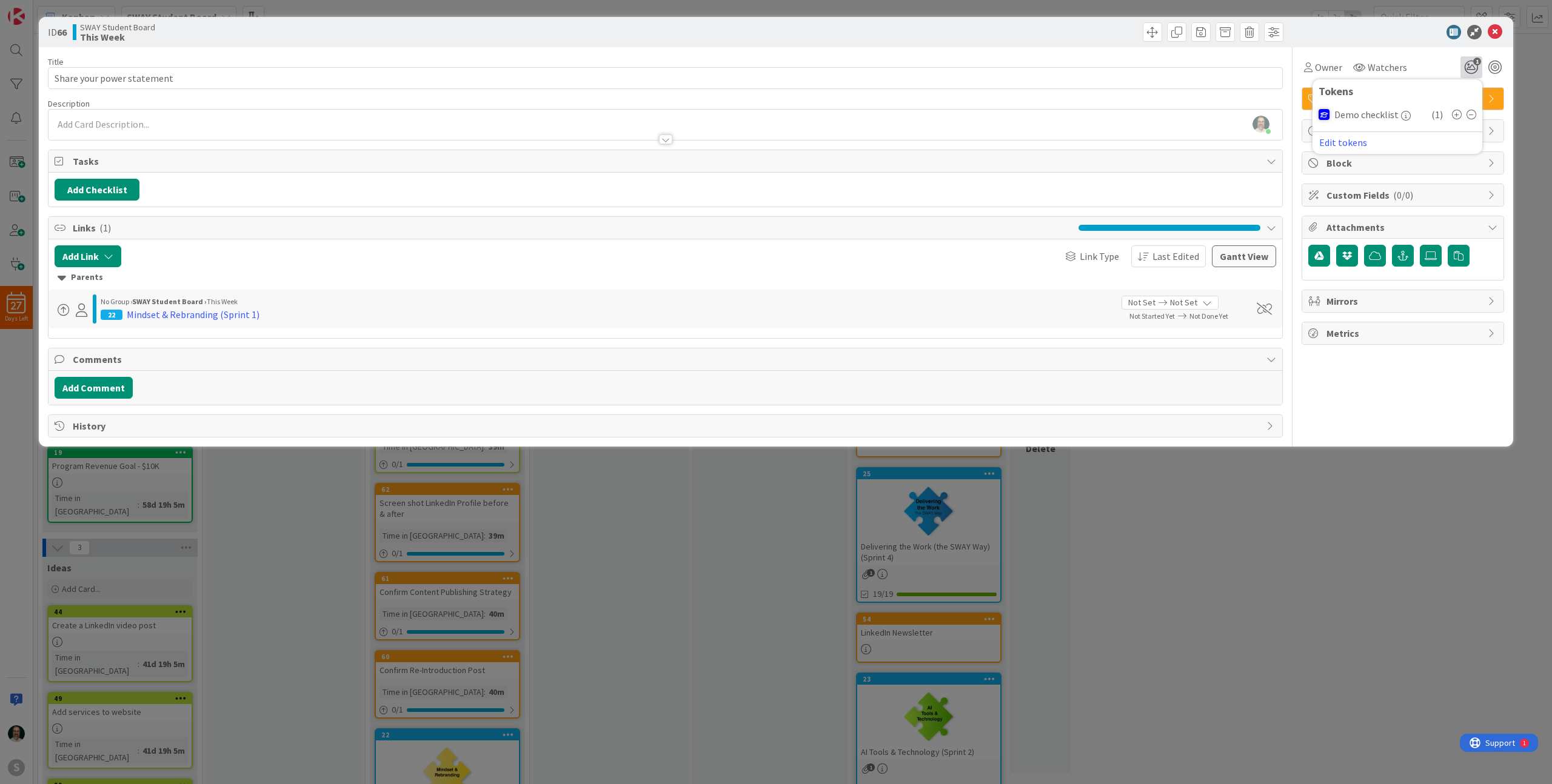
click at [1434, 64] on div "Owner Watchers 1 Tokens Demo checklist ( 1 ) Edit tokens" at bounding box center [1402, 67] width 202 height 22
click at [1496, 31] on icon at bounding box center [1495, 32] width 15 height 15
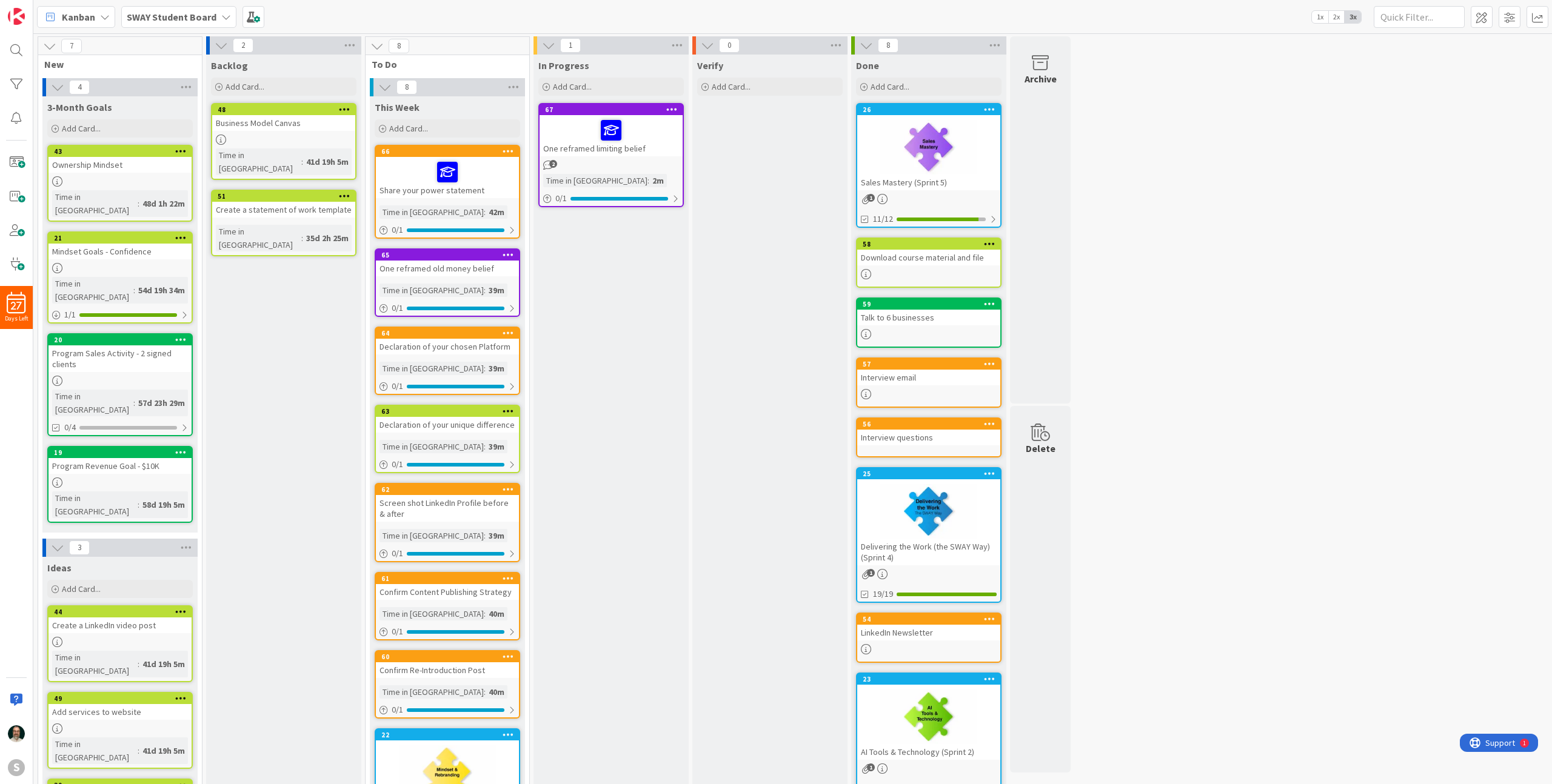
click at [510, 256] on icon at bounding box center [508, 254] width 12 height 9
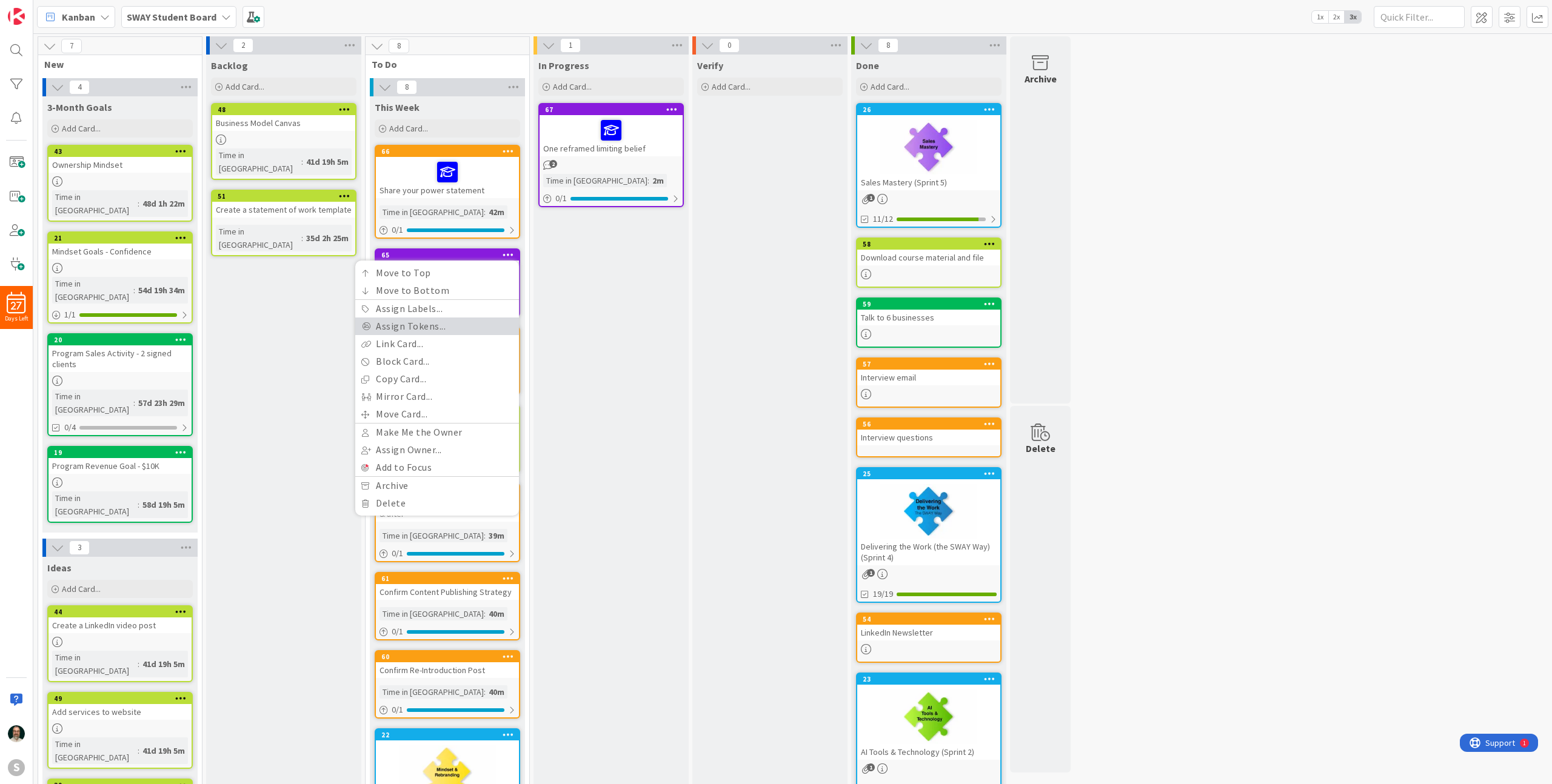
click at [444, 325] on link "Assign Tokens..." at bounding box center [437, 327] width 164 height 18
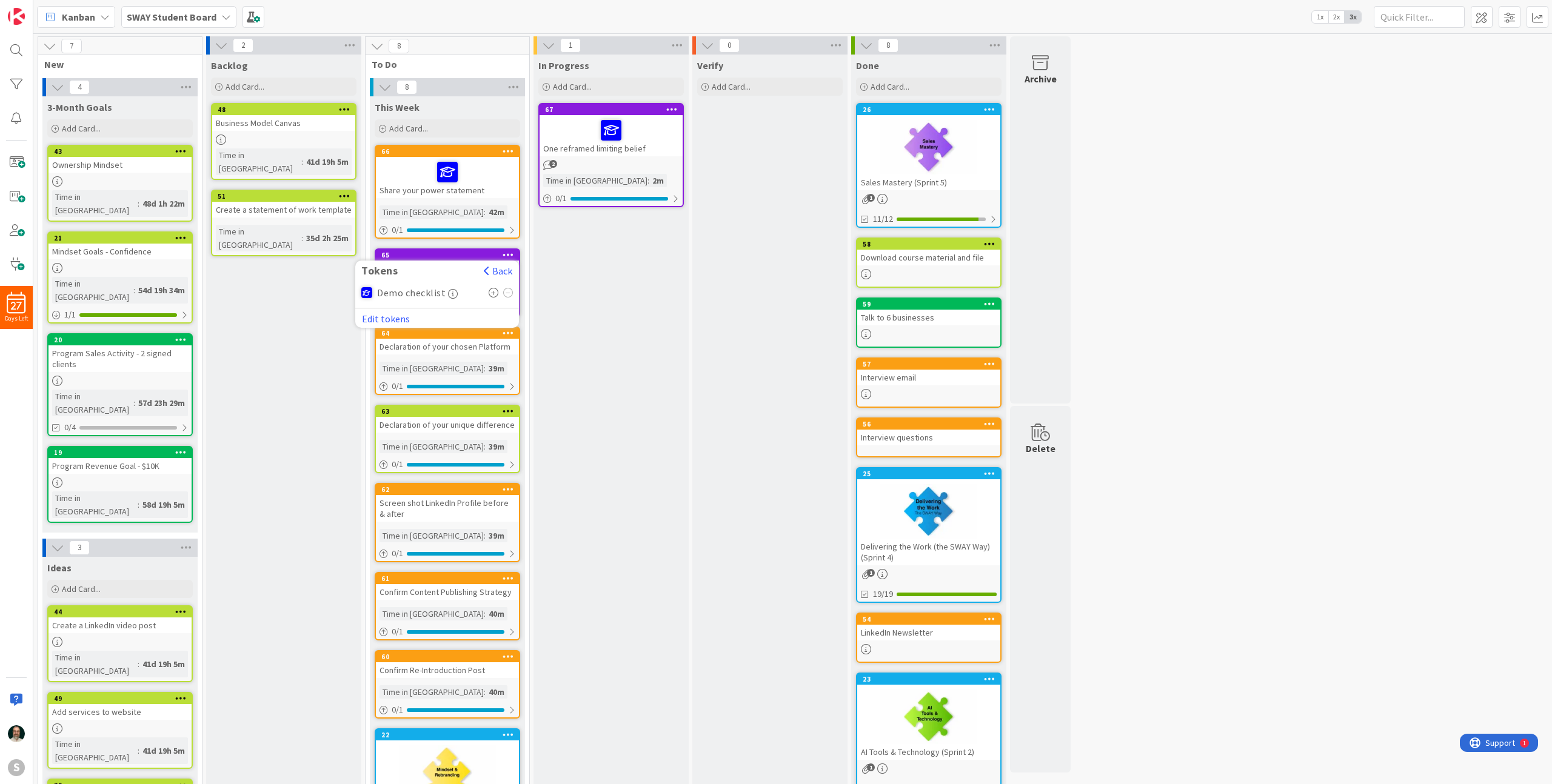
click at [493, 292] on icon at bounding box center [493, 293] width 10 height 9
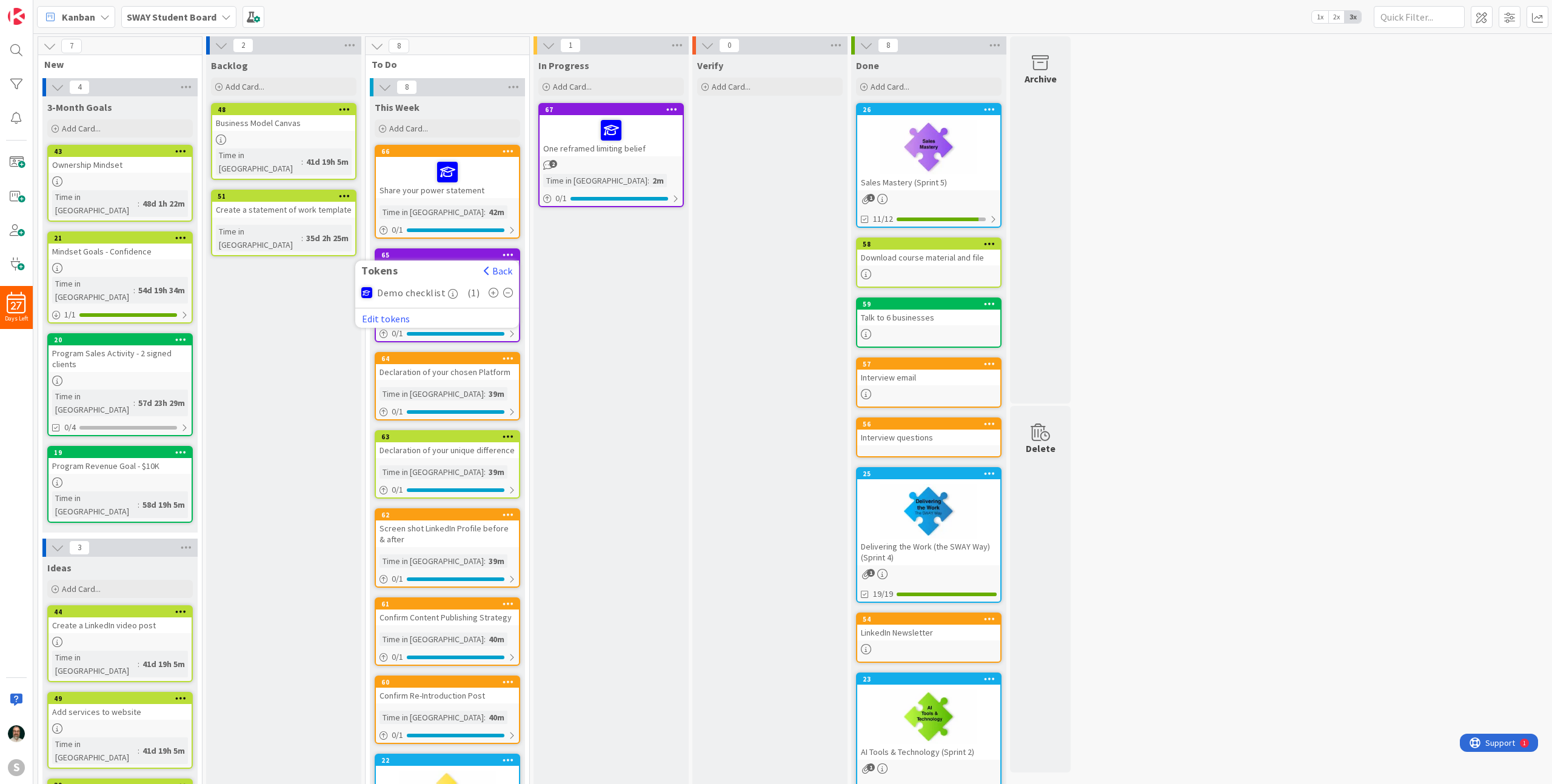
click at [507, 356] on icon at bounding box center [508, 358] width 12 height 9
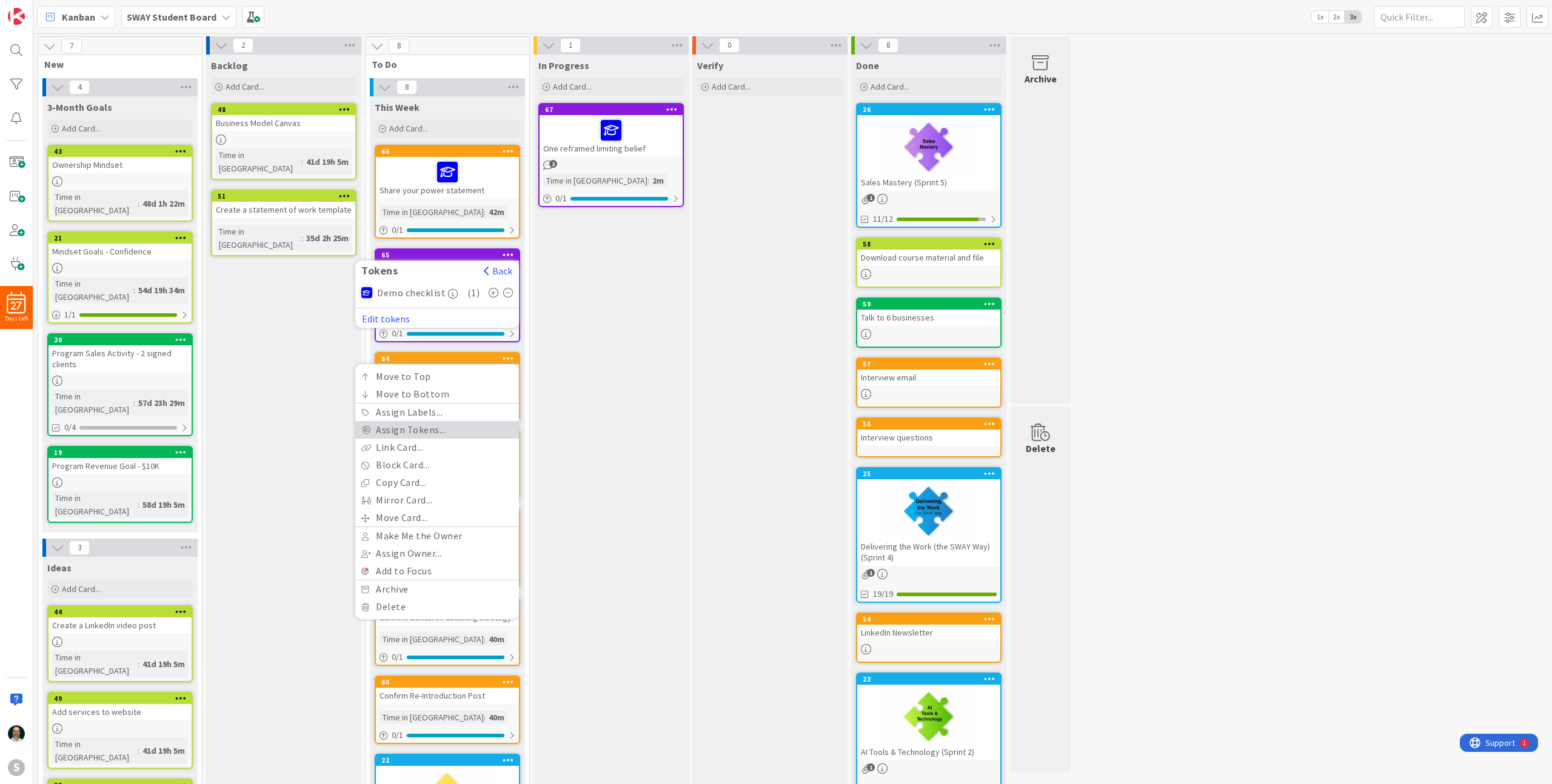
click at [458, 429] on link "Assign Tokens..." at bounding box center [437, 430] width 164 height 18
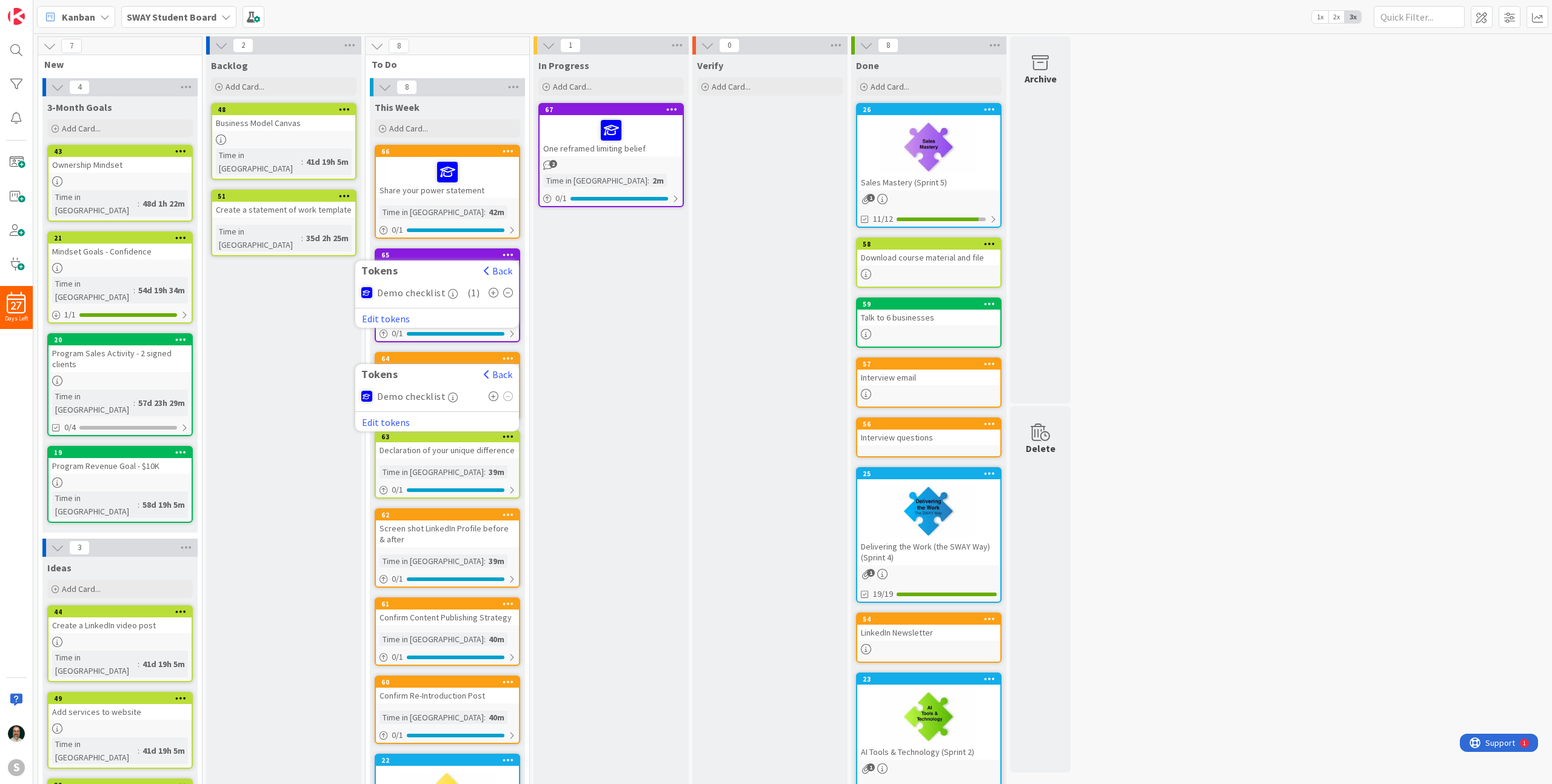
click at [494, 397] on icon at bounding box center [493, 396] width 10 height 9
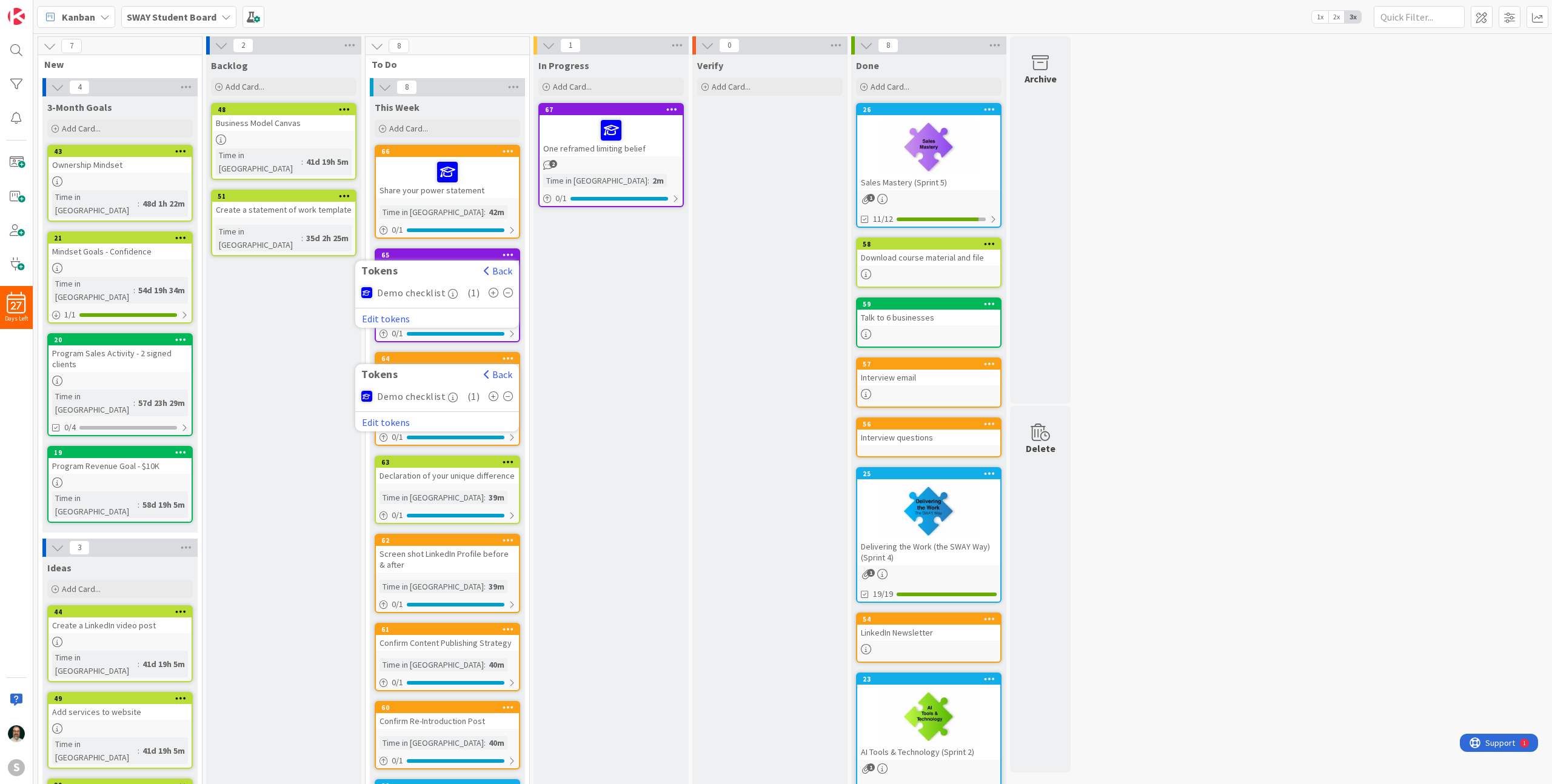
click at [505, 463] on icon at bounding box center [508, 462] width 12 height 9
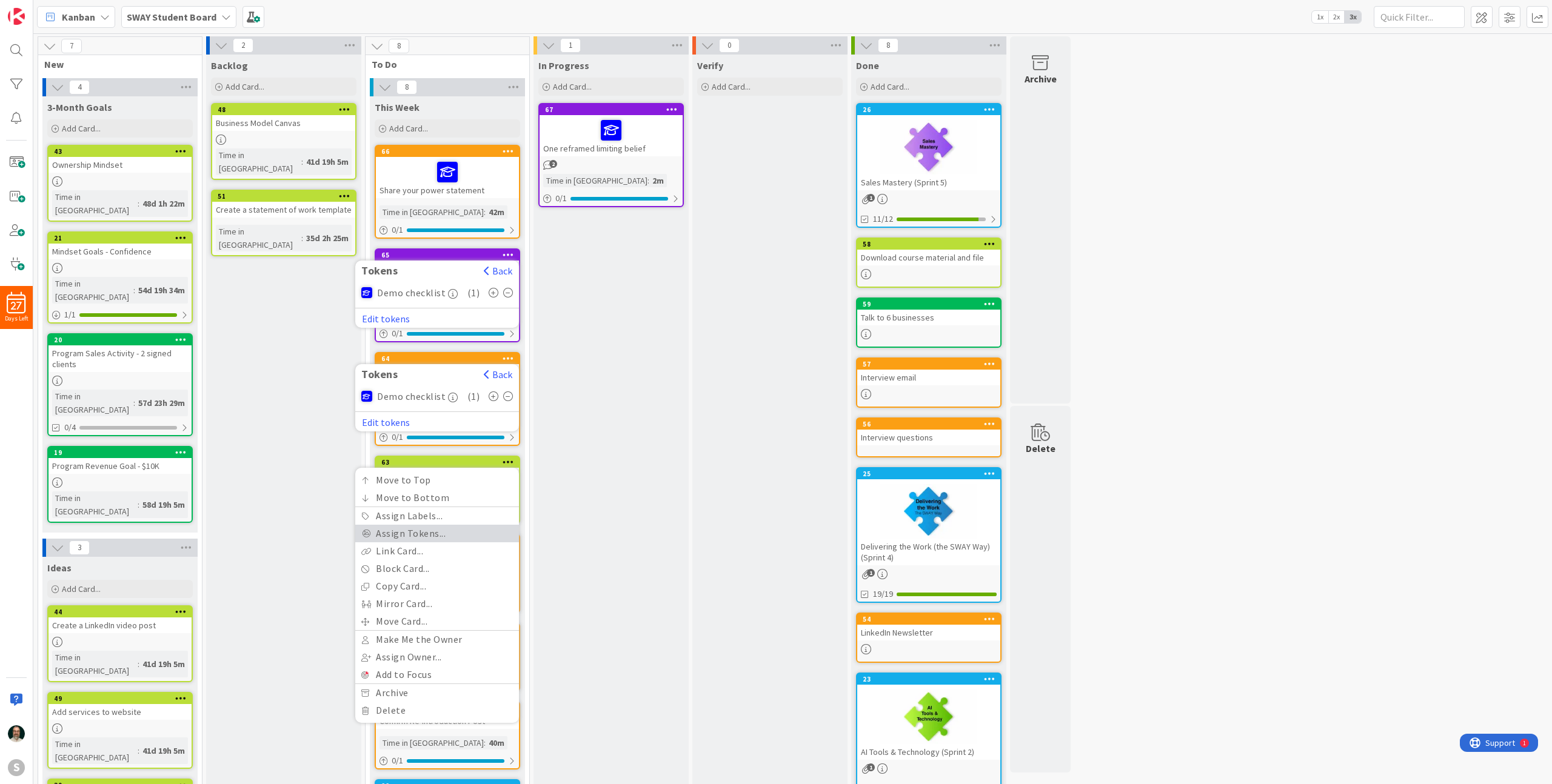
click at [446, 530] on link "Assign Tokens..." at bounding box center [437, 534] width 164 height 18
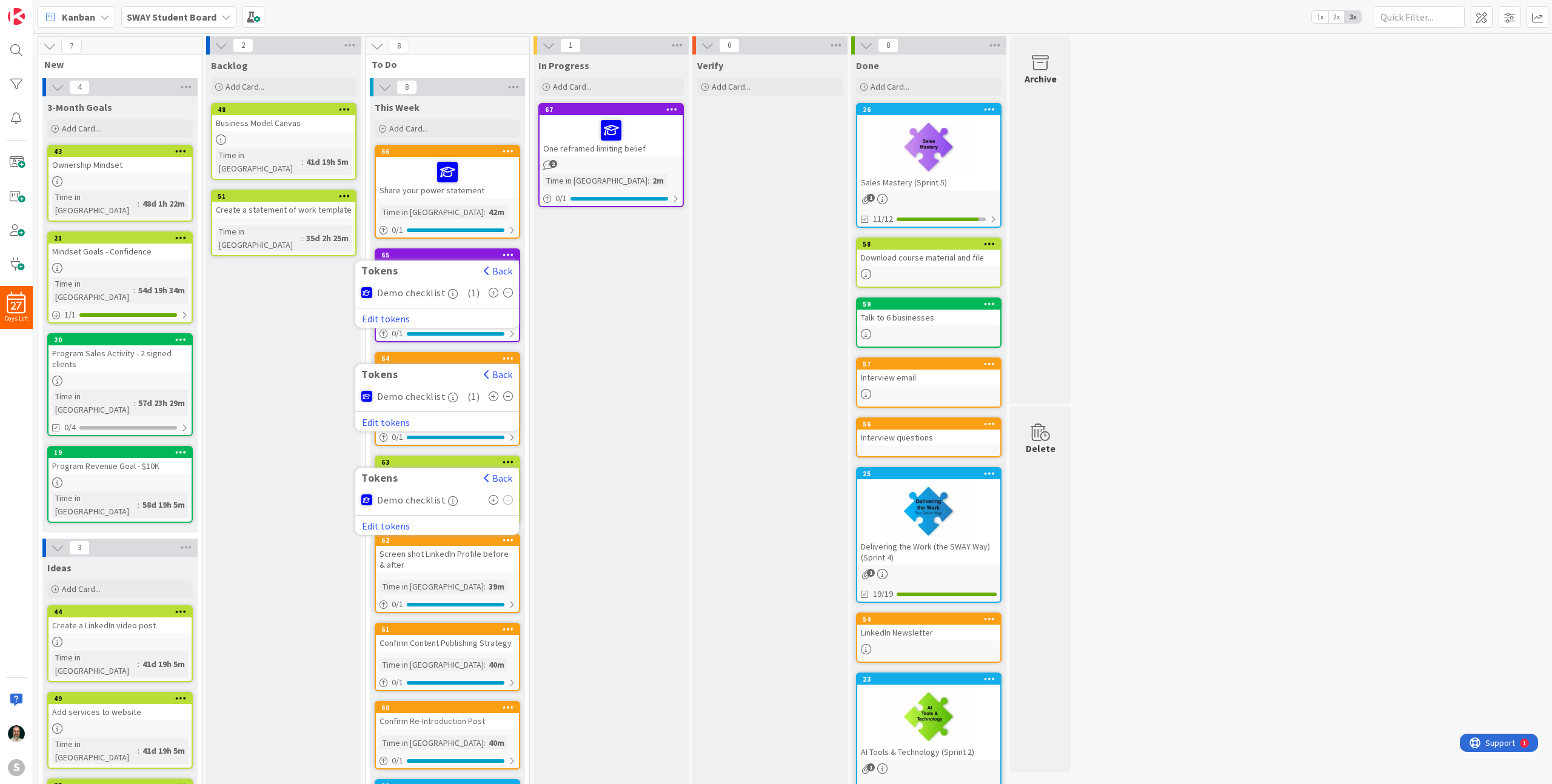
click at [492, 499] on icon at bounding box center [493, 500] width 10 height 9
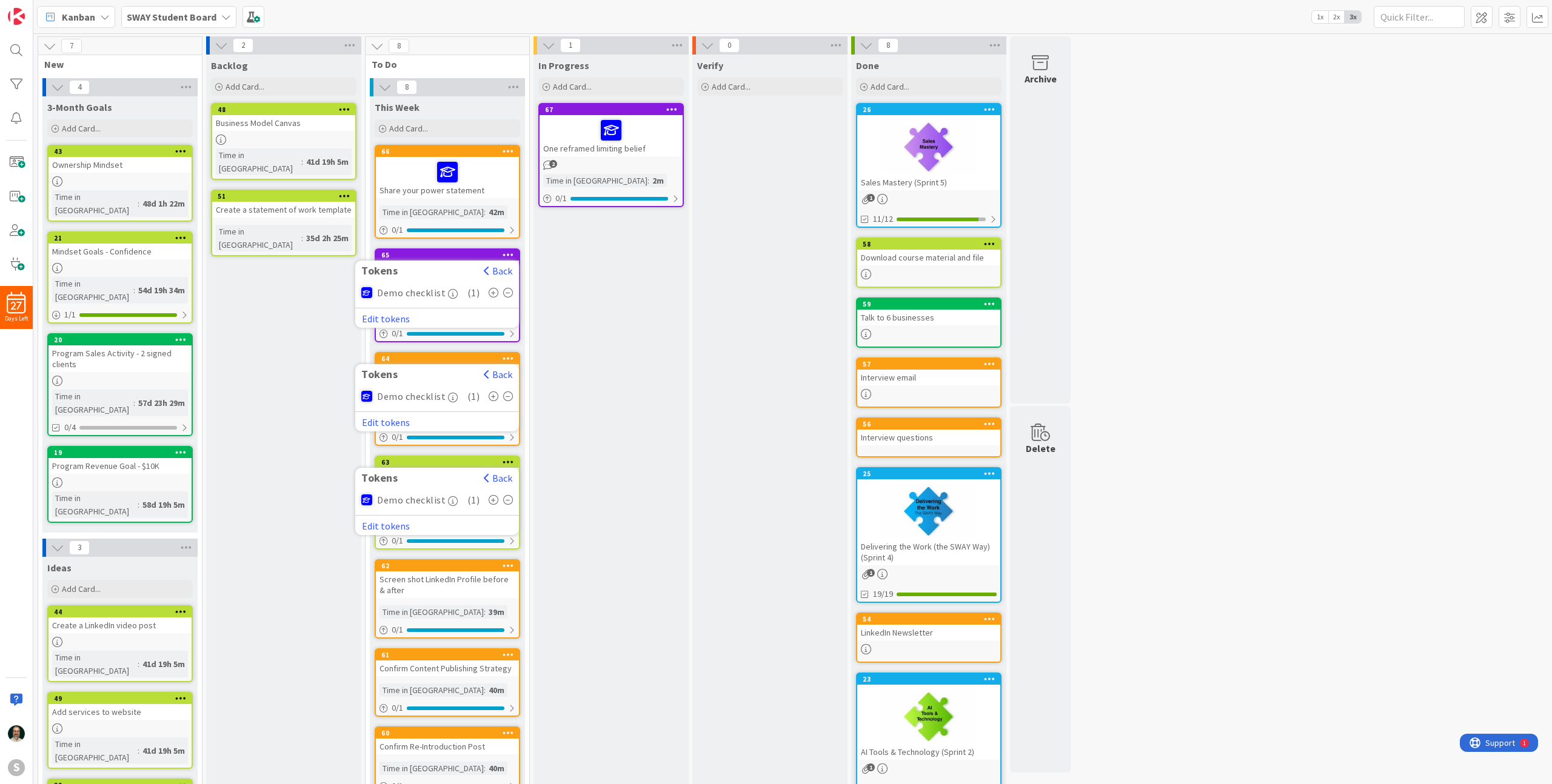
click at [511, 563] on icon at bounding box center [508, 566] width 12 height 9
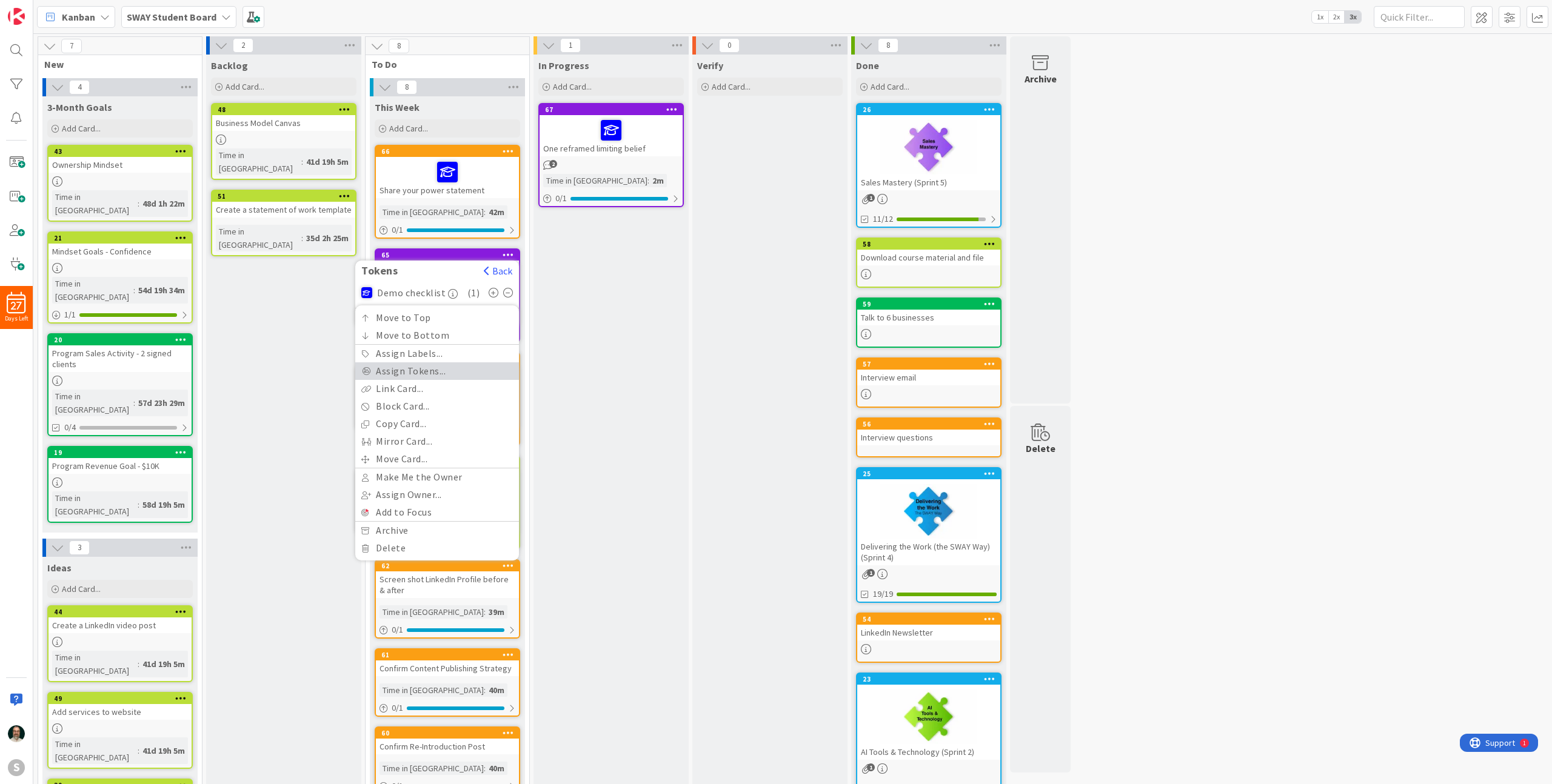
click at [463, 373] on link "Assign Tokens..." at bounding box center [437, 371] width 164 height 18
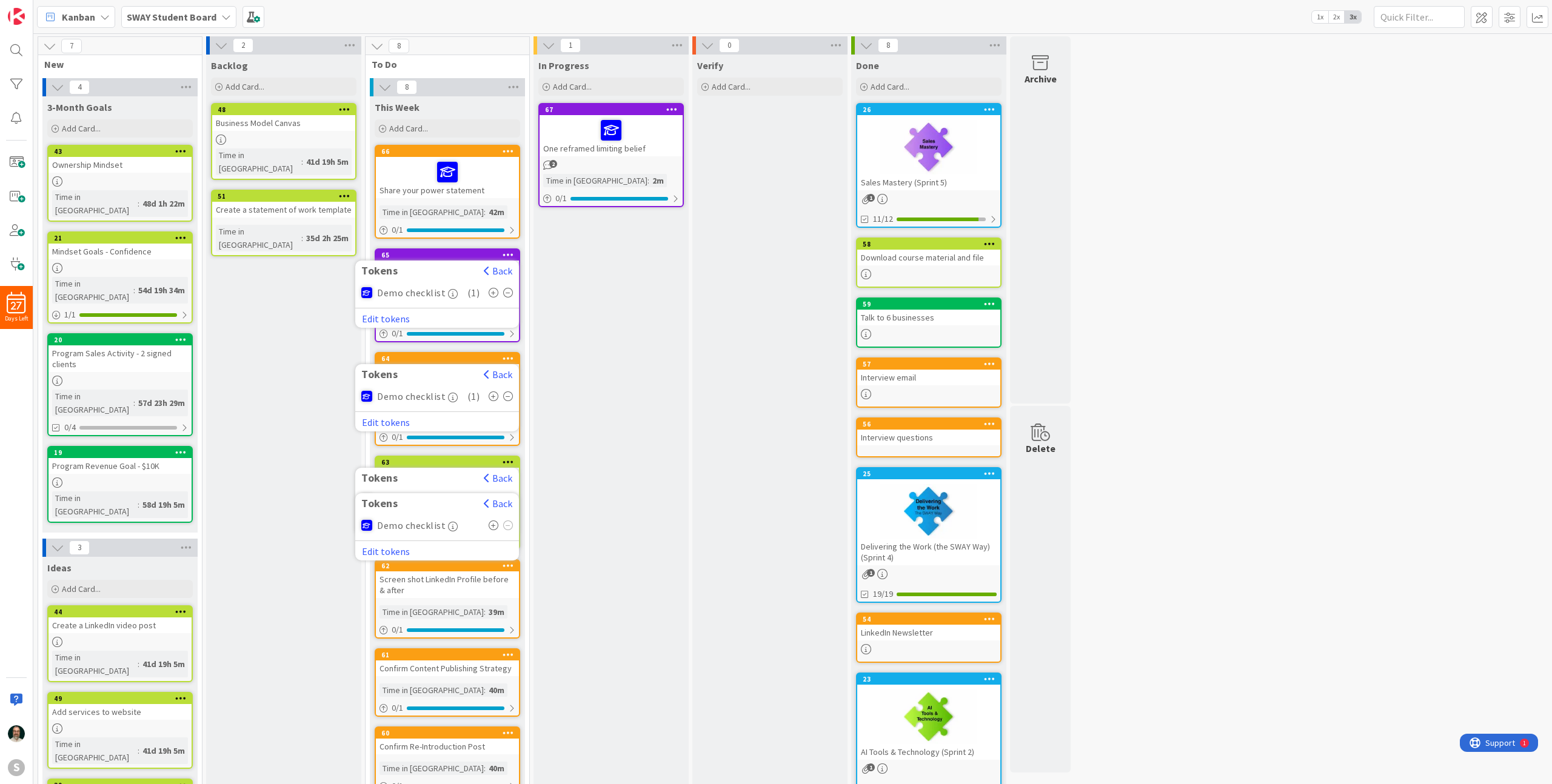
click at [493, 526] on icon at bounding box center [493, 526] width 10 height 9
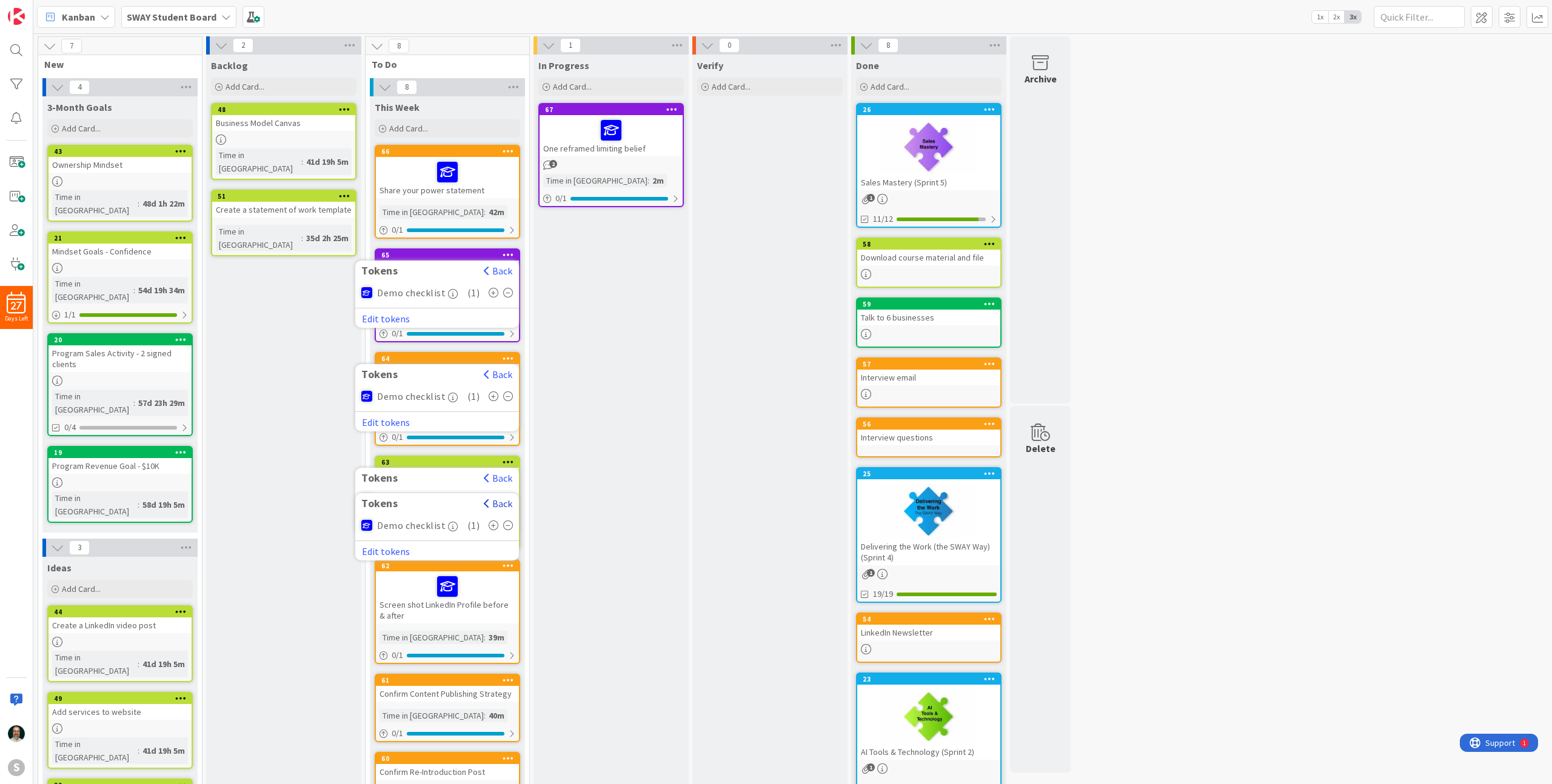
click at [505, 507] on button "Back" at bounding box center [498, 504] width 30 height 14
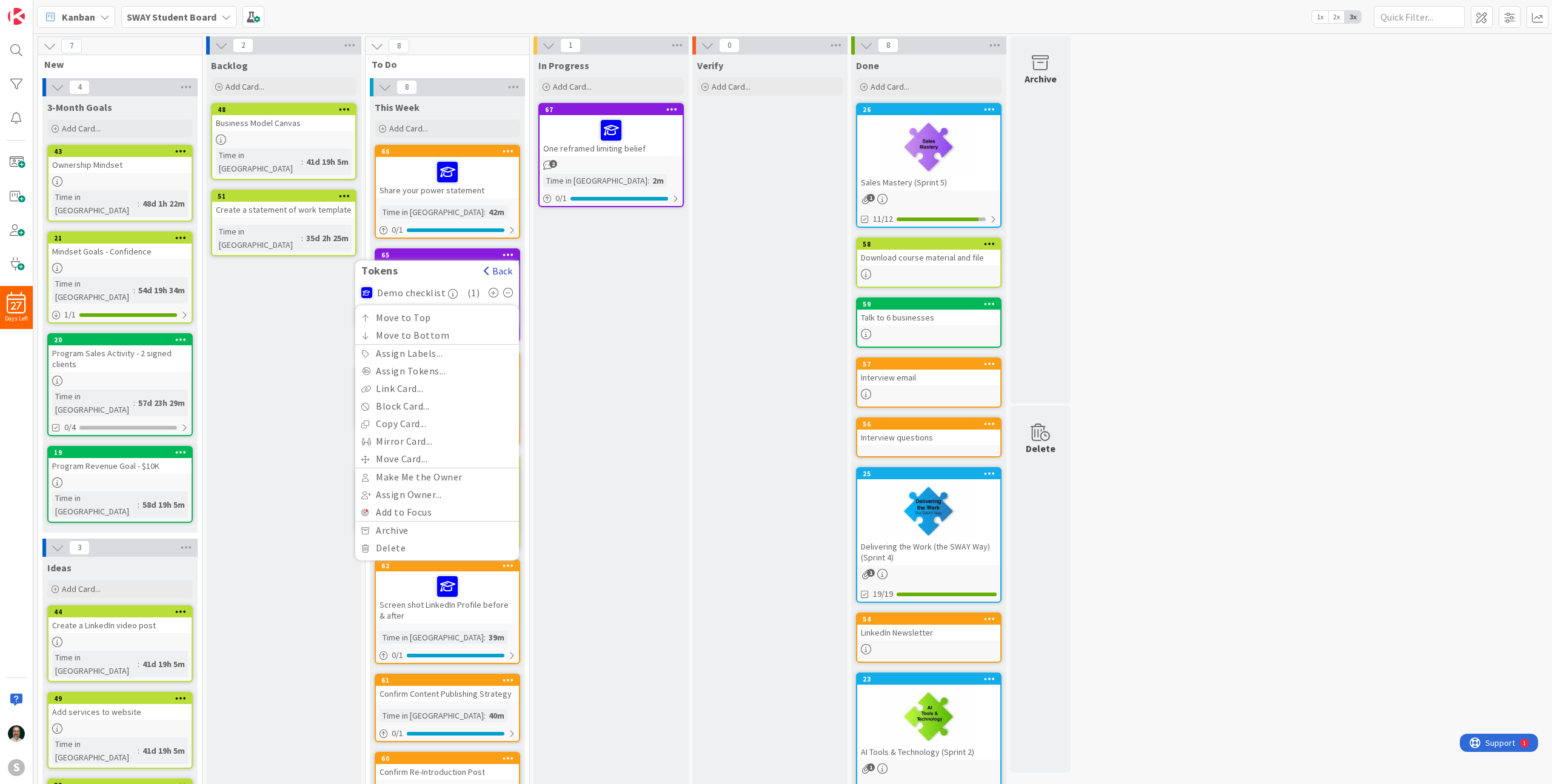
click at [506, 273] on button "Back" at bounding box center [498, 271] width 30 height 14
click at [600, 307] on div "In Progress Add Card... 67 Move to Top Move to Bottom Assign Labels... Assign T…" at bounding box center [611, 628] width 155 height 1147
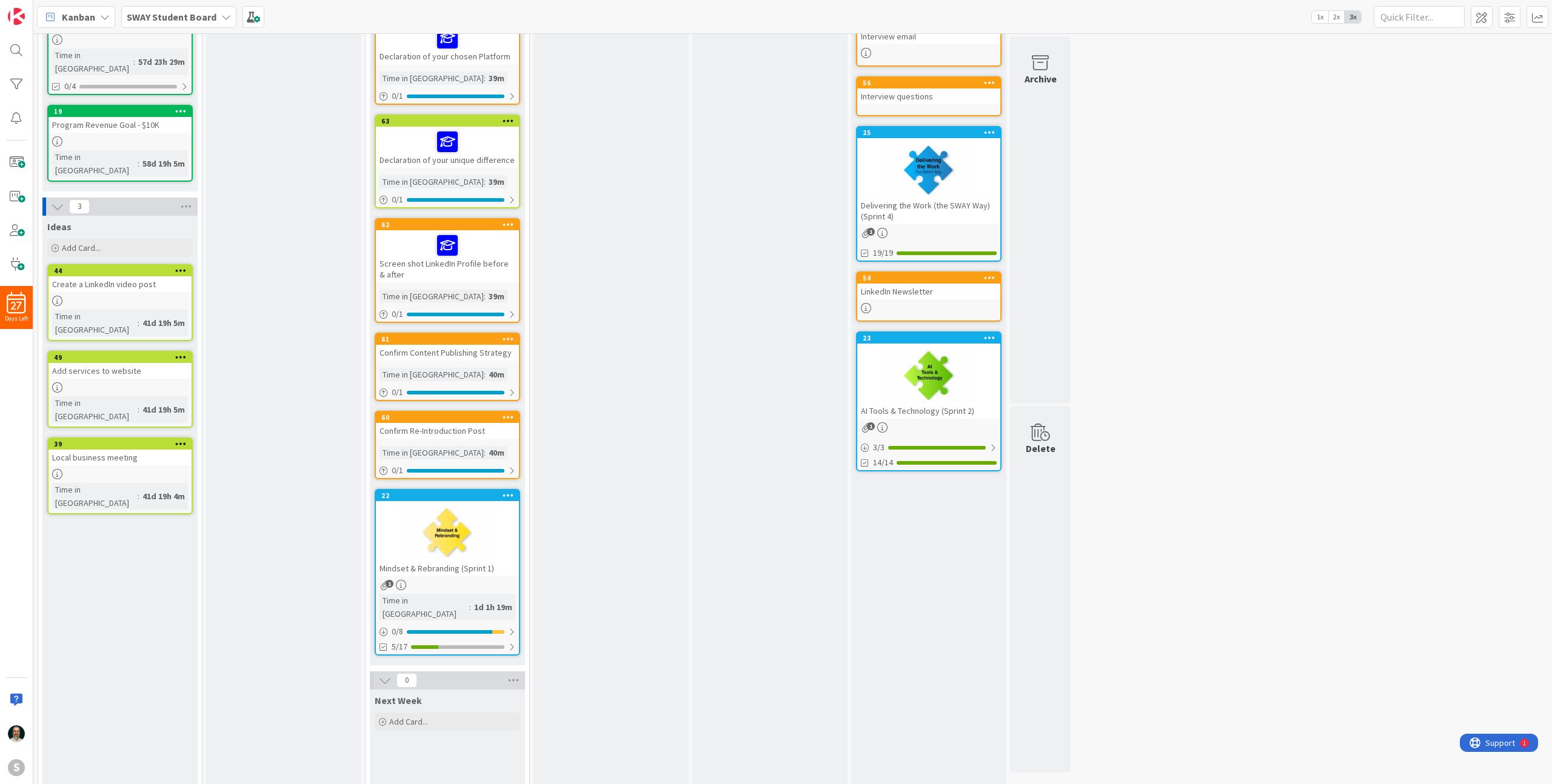
scroll to position [365, 0]
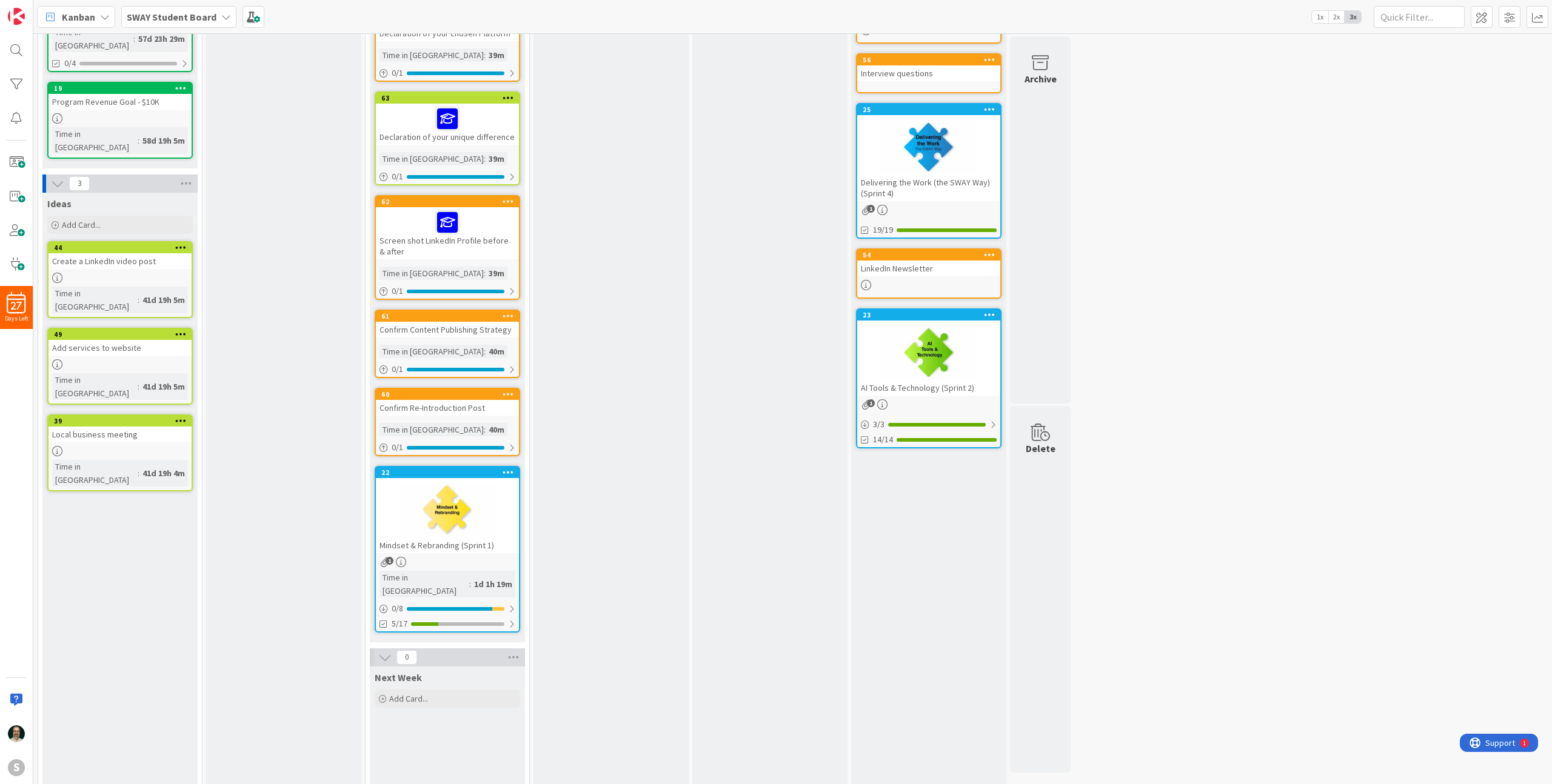
click at [511, 318] on icon at bounding box center [508, 316] width 12 height 9
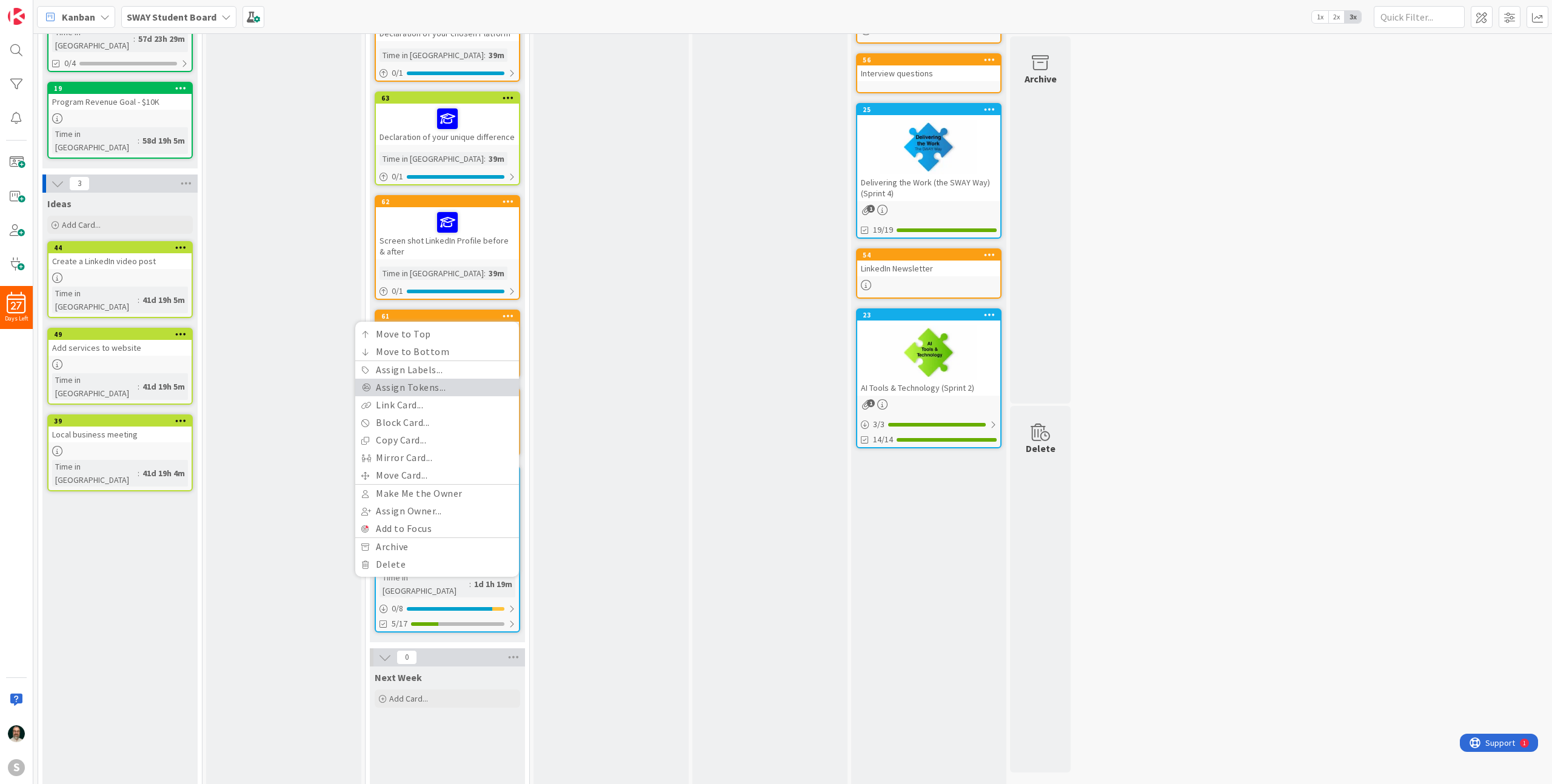
click at [443, 387] on link "Assign Tokens..." at bounding box center [437, 388] width 164 height 18
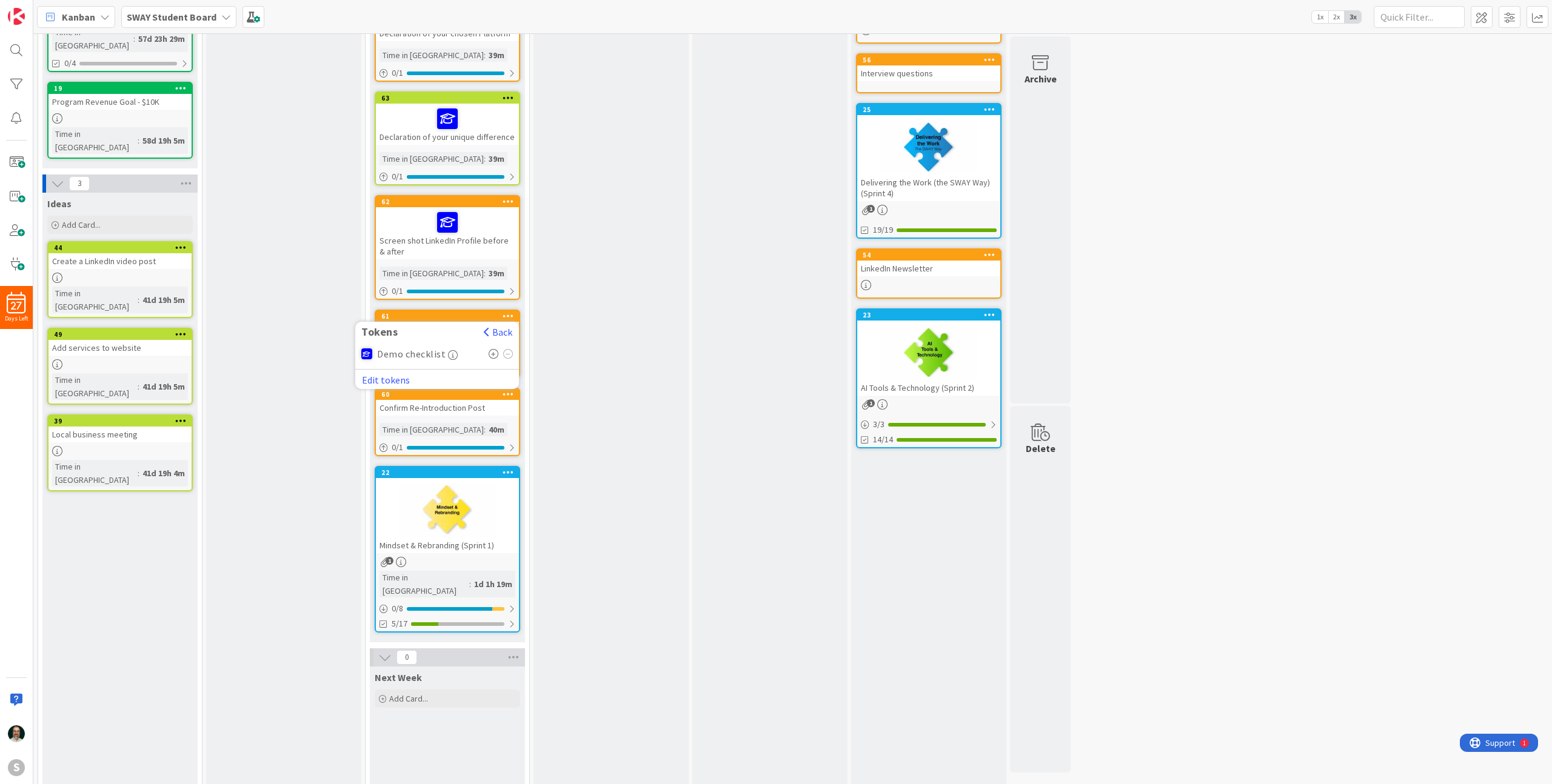
click at [494, 353] on icon at bounding box center [493, 354] width 10 height 9
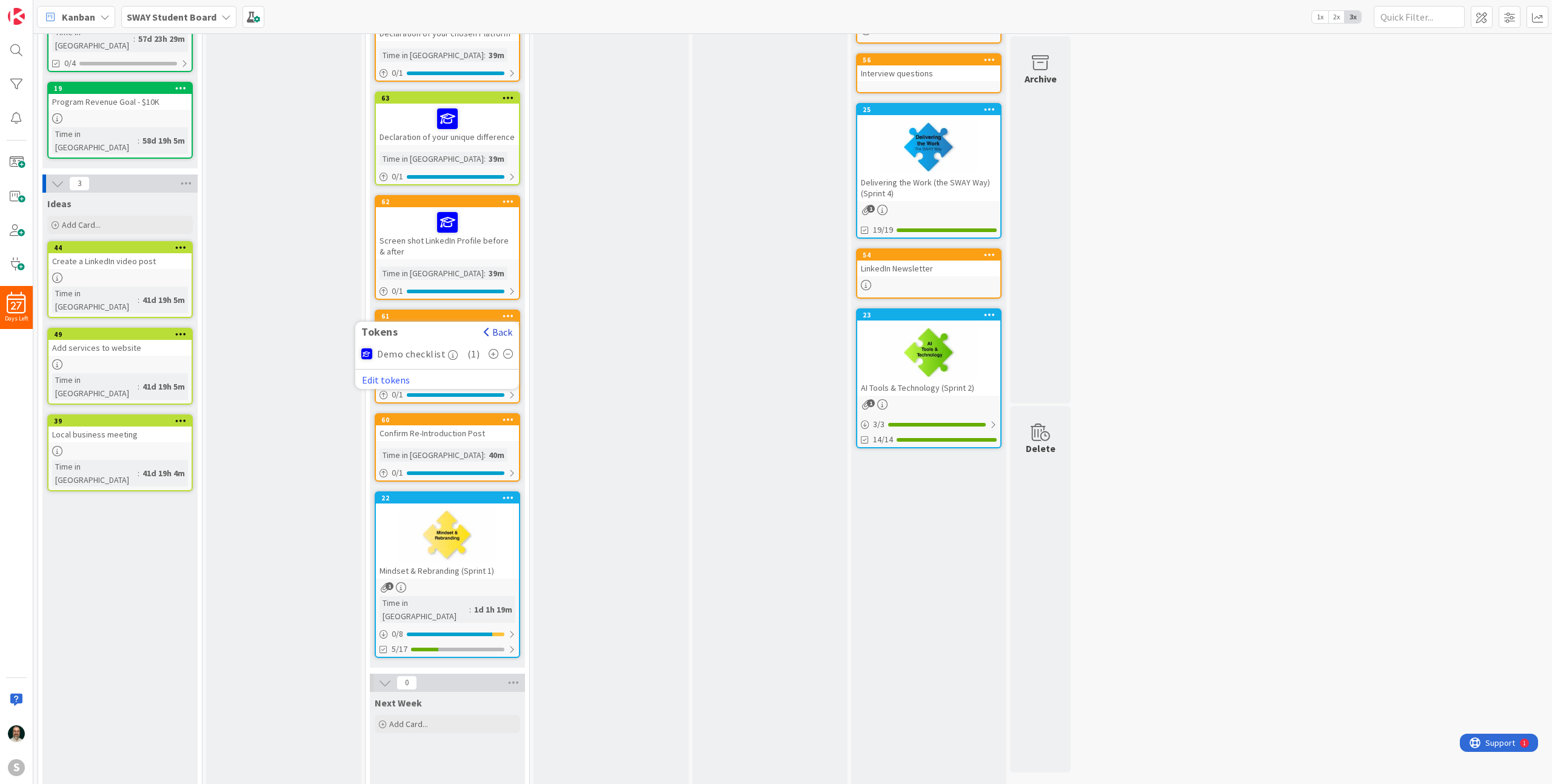
click at [503, 331] on button "Back" at bounding box center [498, 332] width 30 height 14
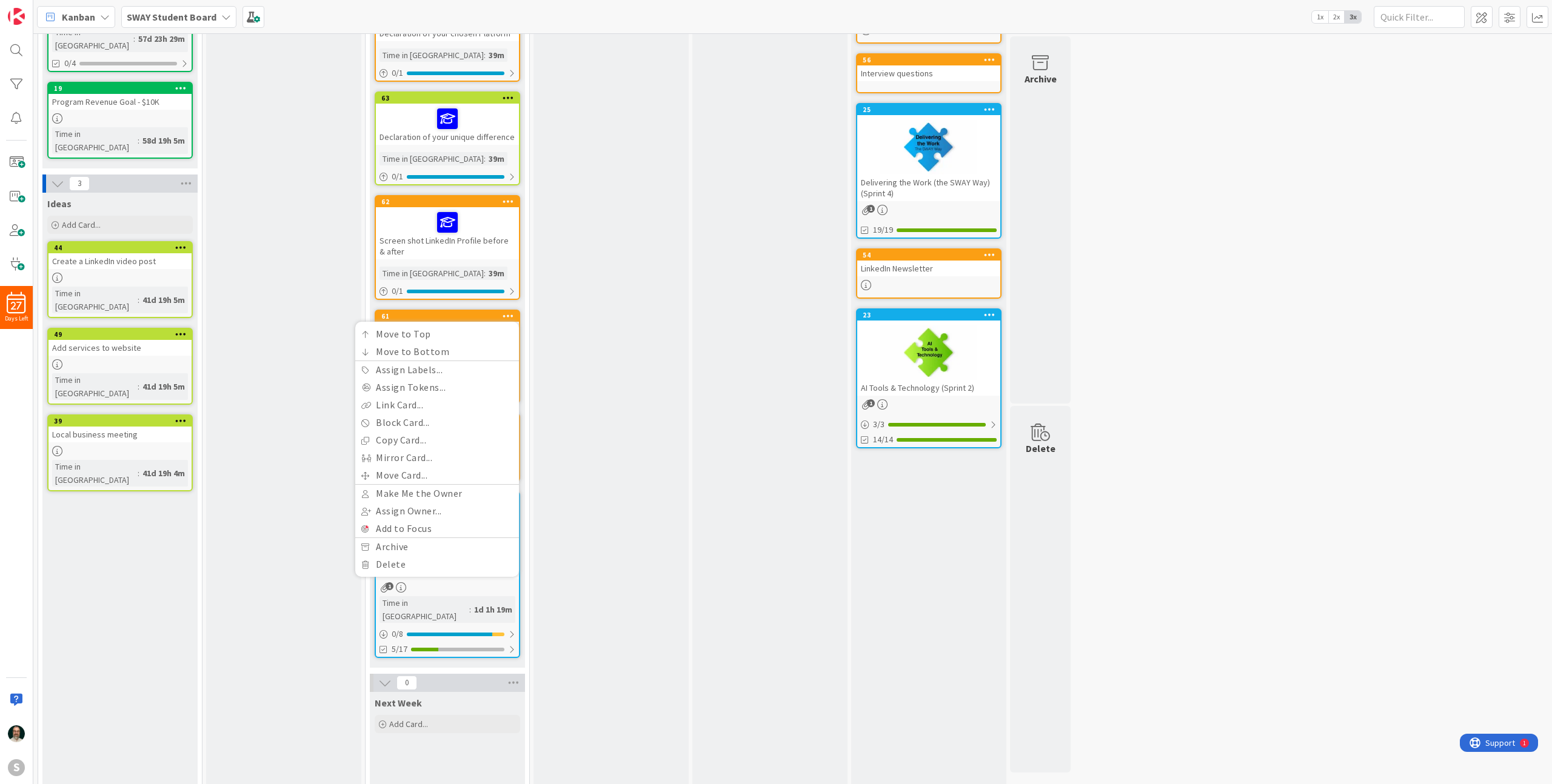
click at [554, 350] on div "In Progress Add Card... 67 Move to Top Move to Bottom Assign Labels... Assign T…" at bounding box center [611, 276] width 155 height 1172
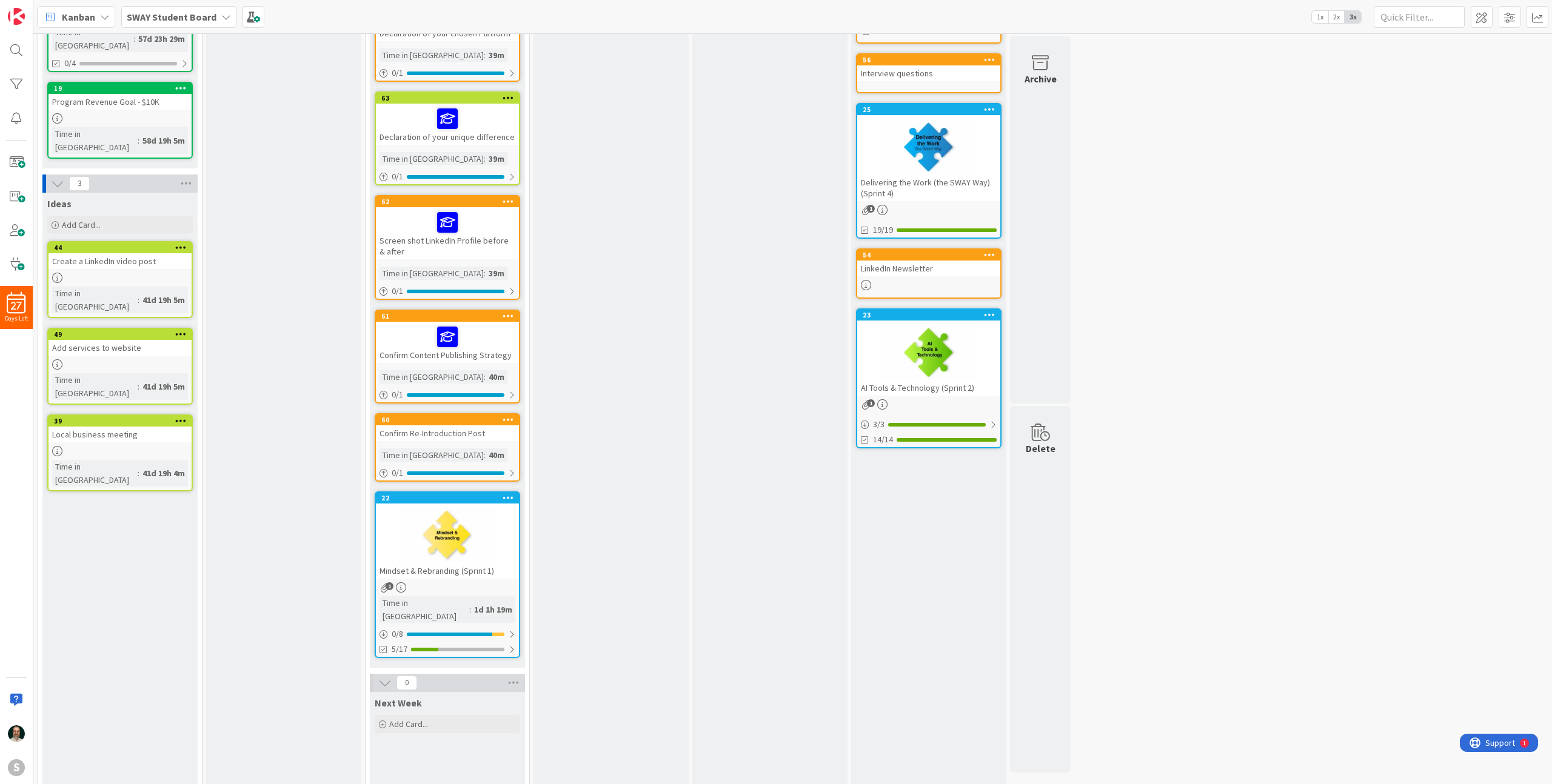
click at [510, 419] on icon at bounding box center [508, 419] width 12 height 9
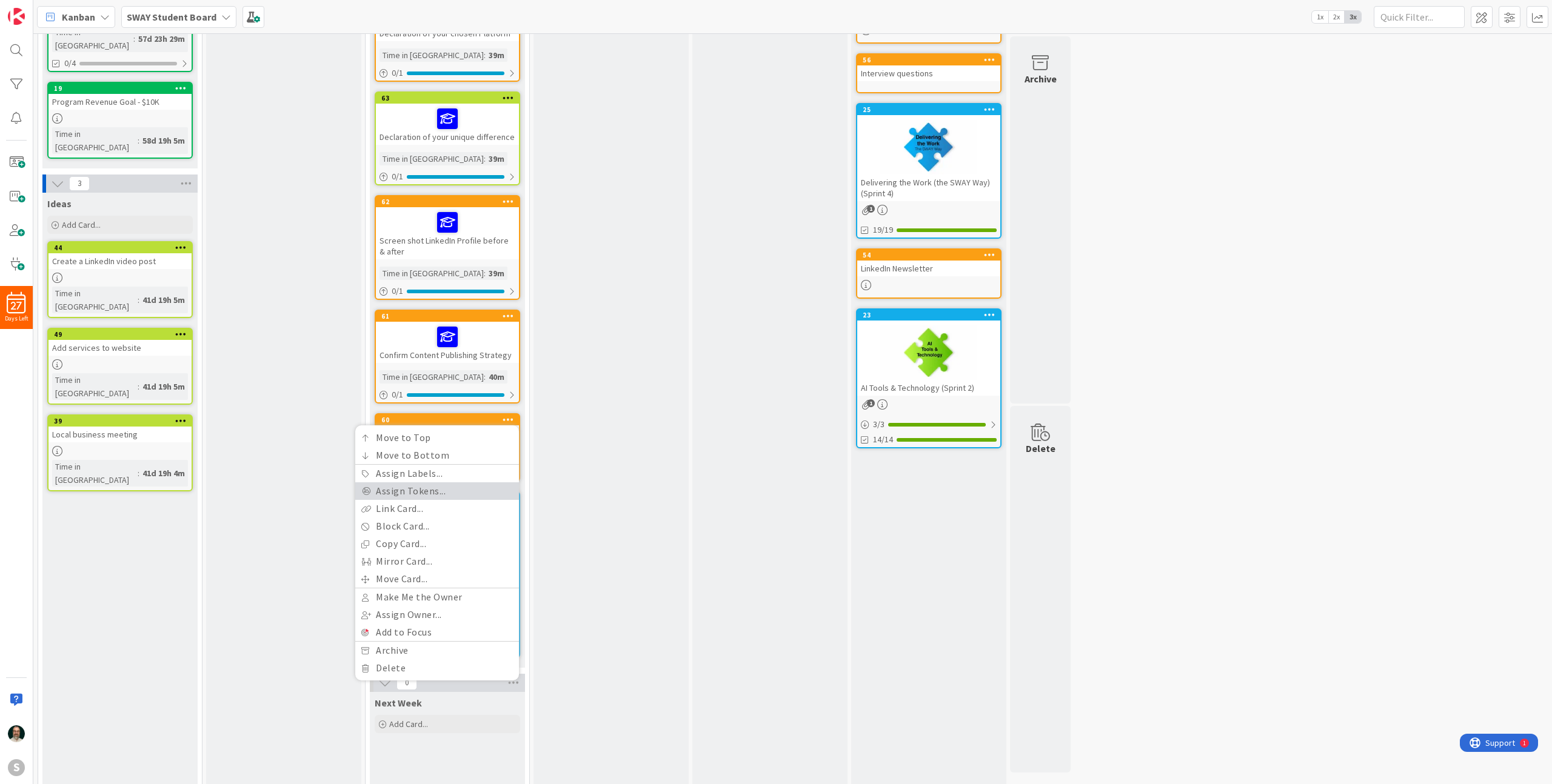
click at [446, 497] on link "Assign Tokens..." at bounding box center [437, 491] width 164 height 18
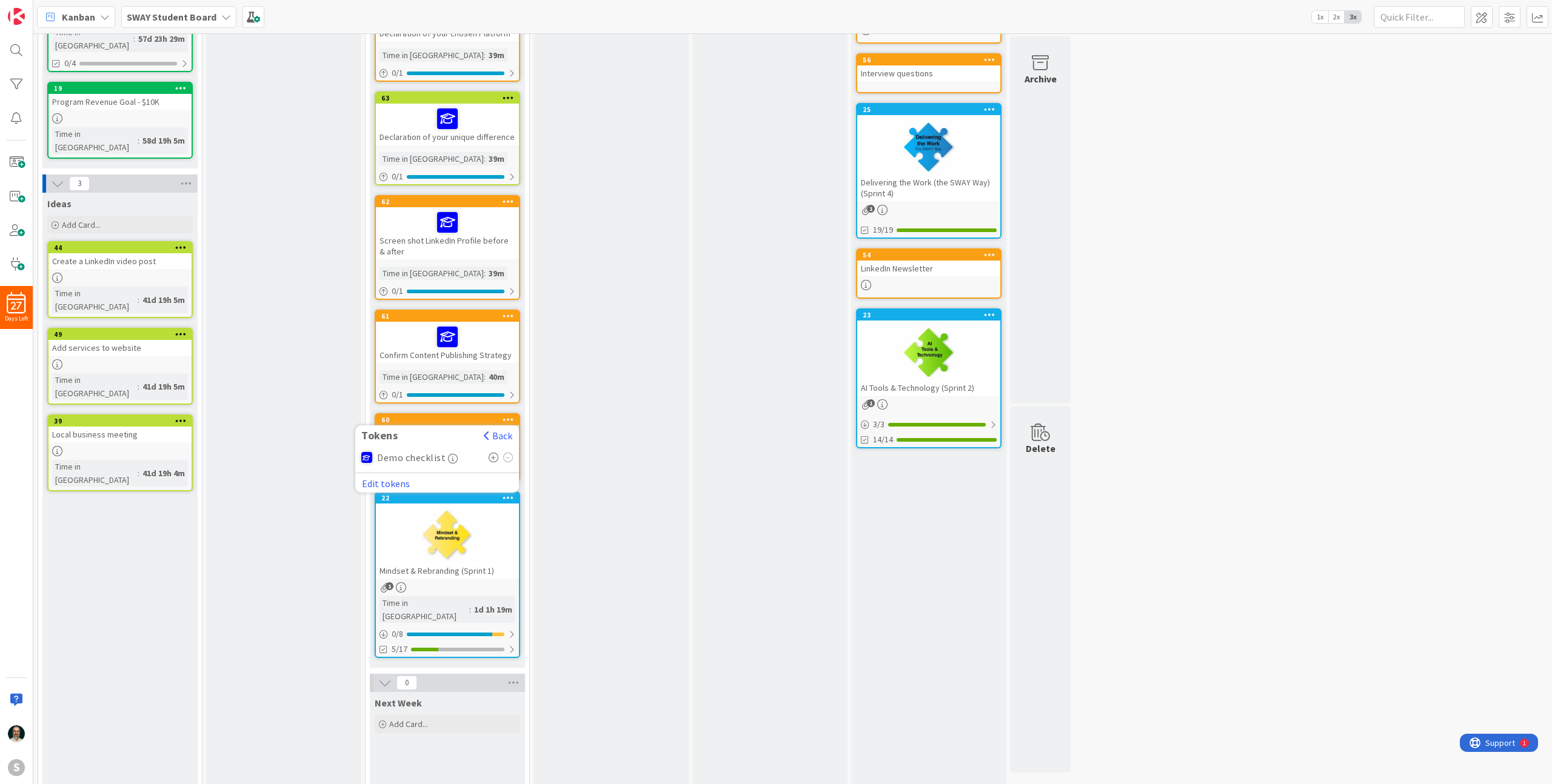
click at [494, 455] on icon at bounding box center [493, 457] width 10 height 9
click at [569, 462] on div "In Progress Add Card... 67 Move to Top Move to Bottom Assign Labels... Assign T…" at bounding box center [611, 276] width 155 height 1172
